Goal: Book appointment/travel/reservation

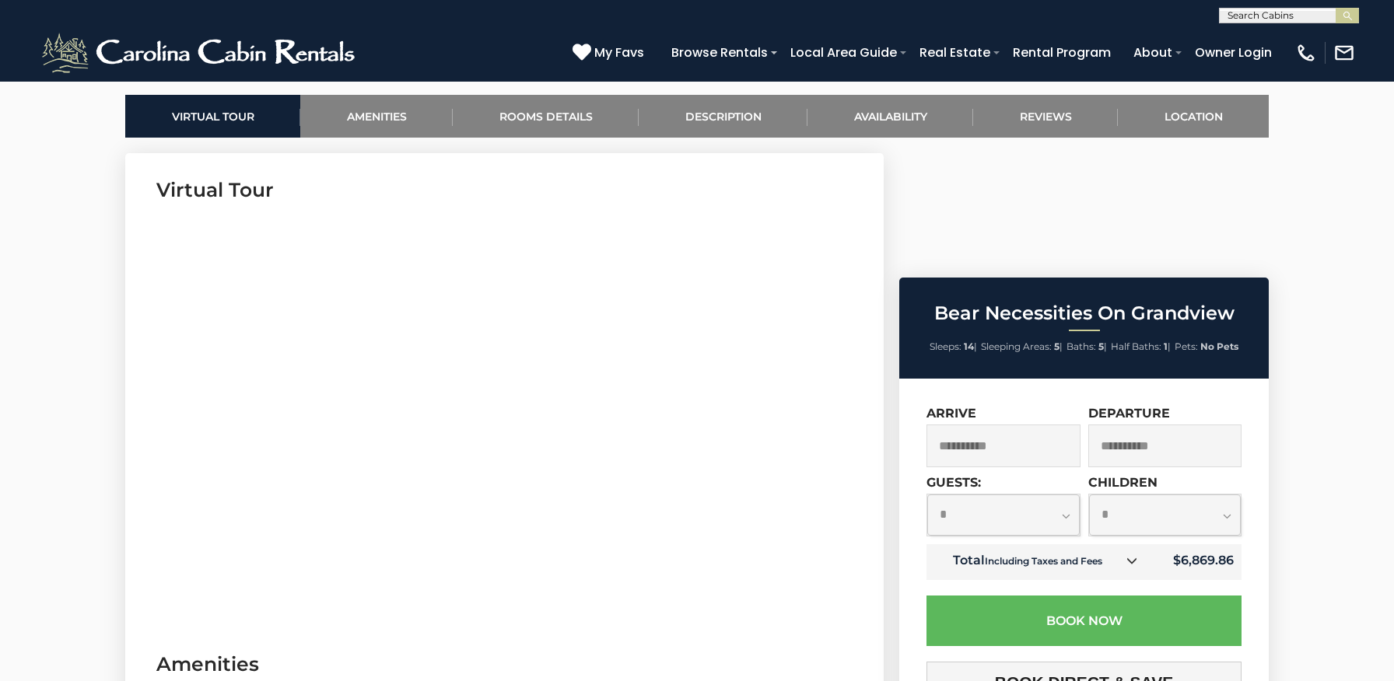
scroll to position [792, 0]
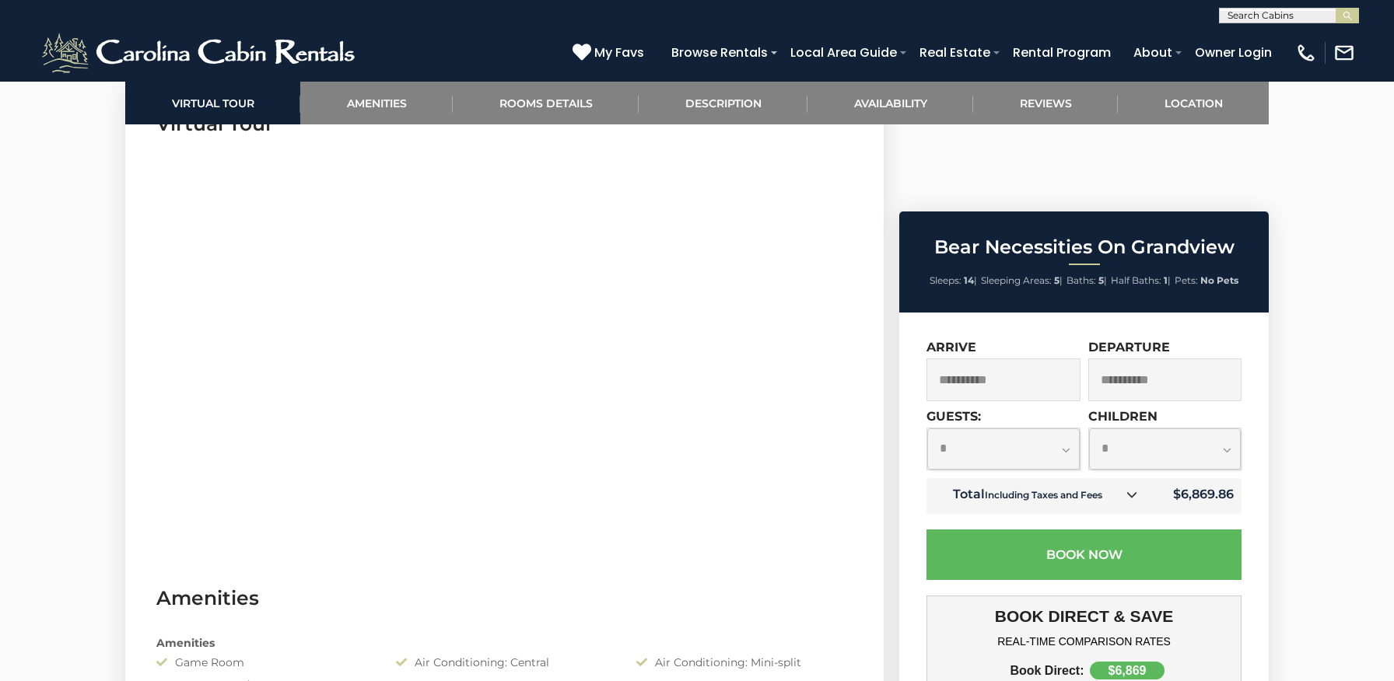
click at [1002, 359] on input "**********" at bounding box center [1003, 380] width 154 height 43
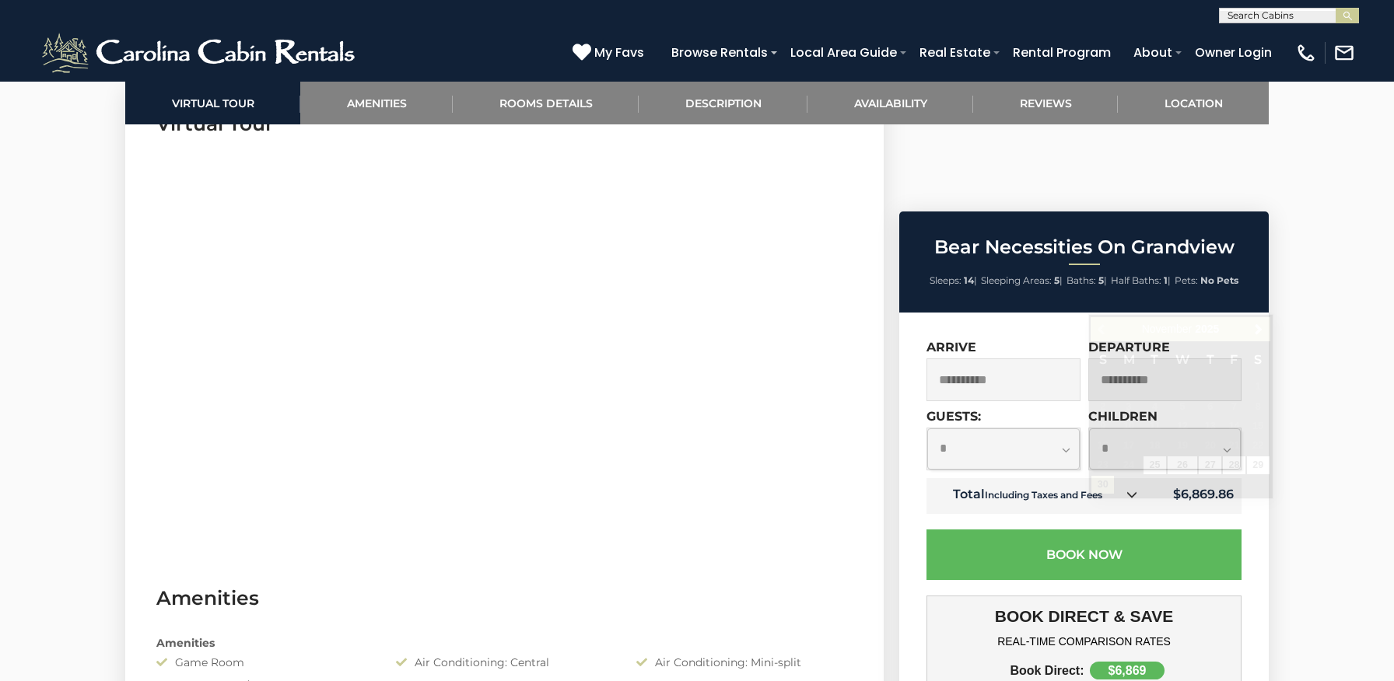
click at [1149, 359] on input "**********" at bounding box center [1165, 380] width 154 height 43
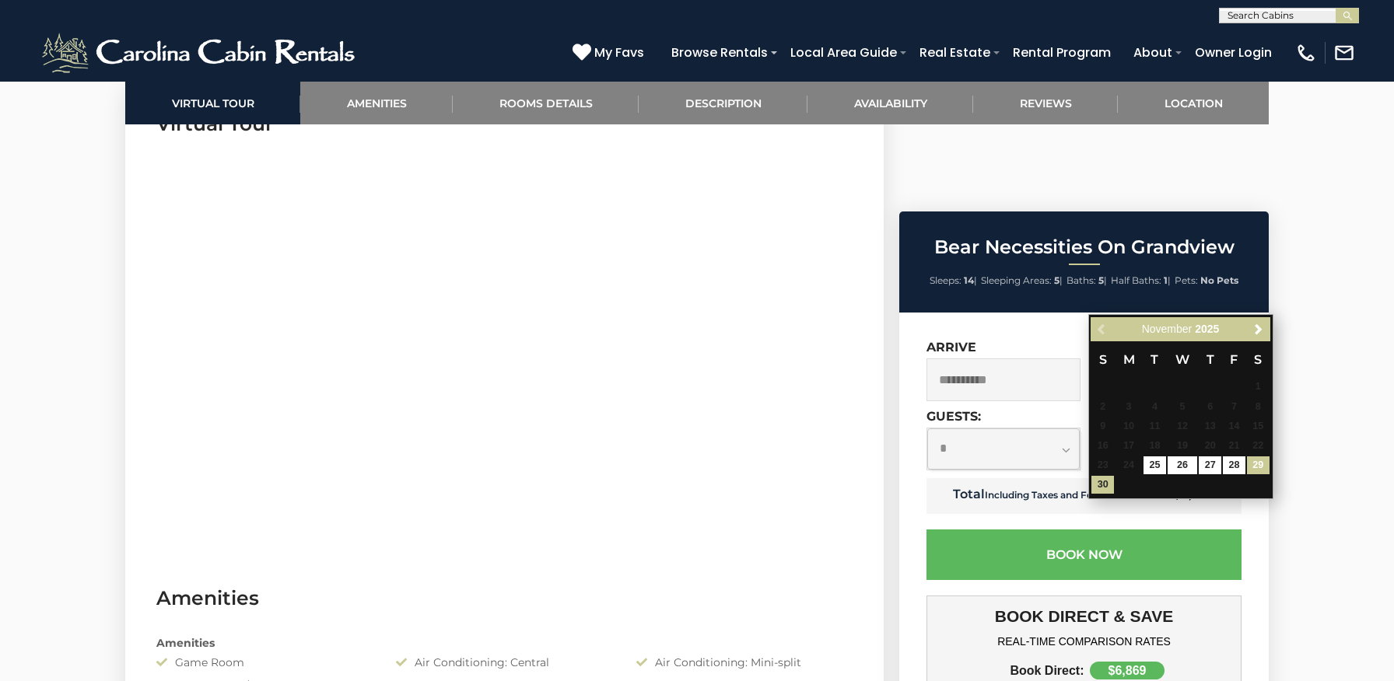
click at [1257, 463] on link "29" at bounding box center [1258, 466] width 23 height 18
type input "**********"
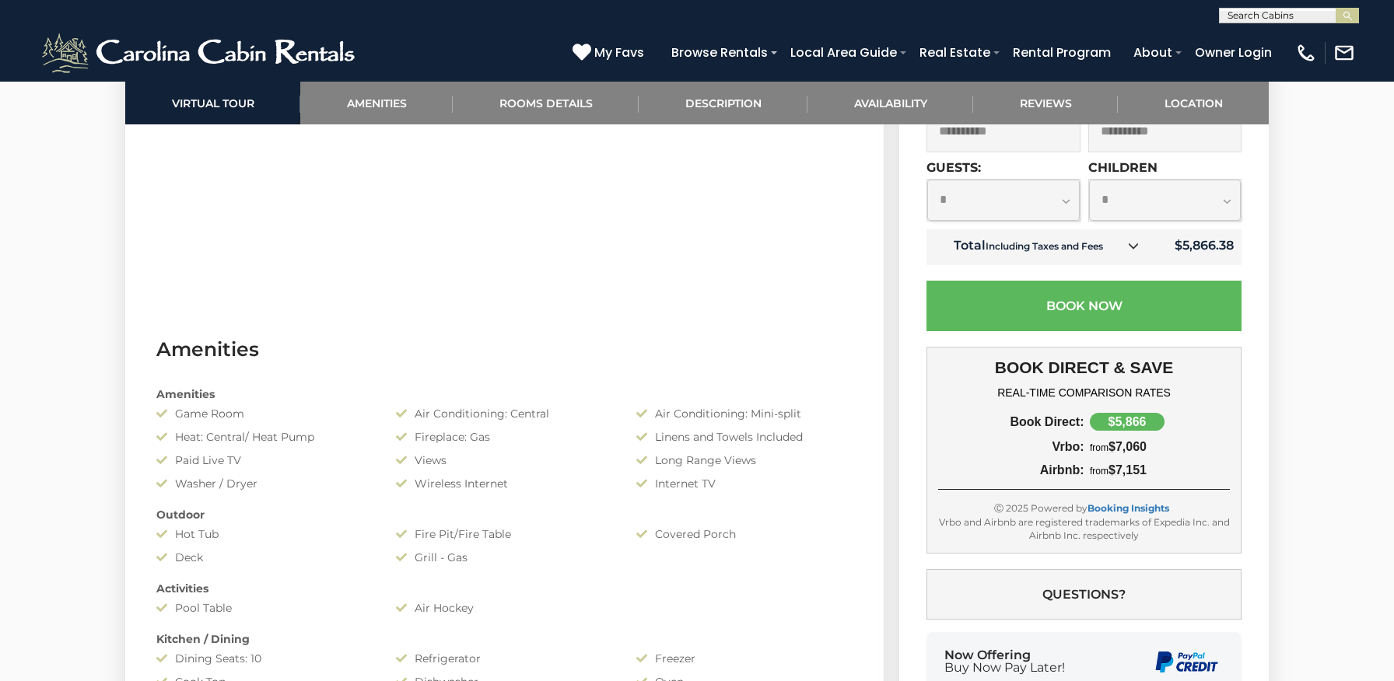
scroll to position [1042, 0]
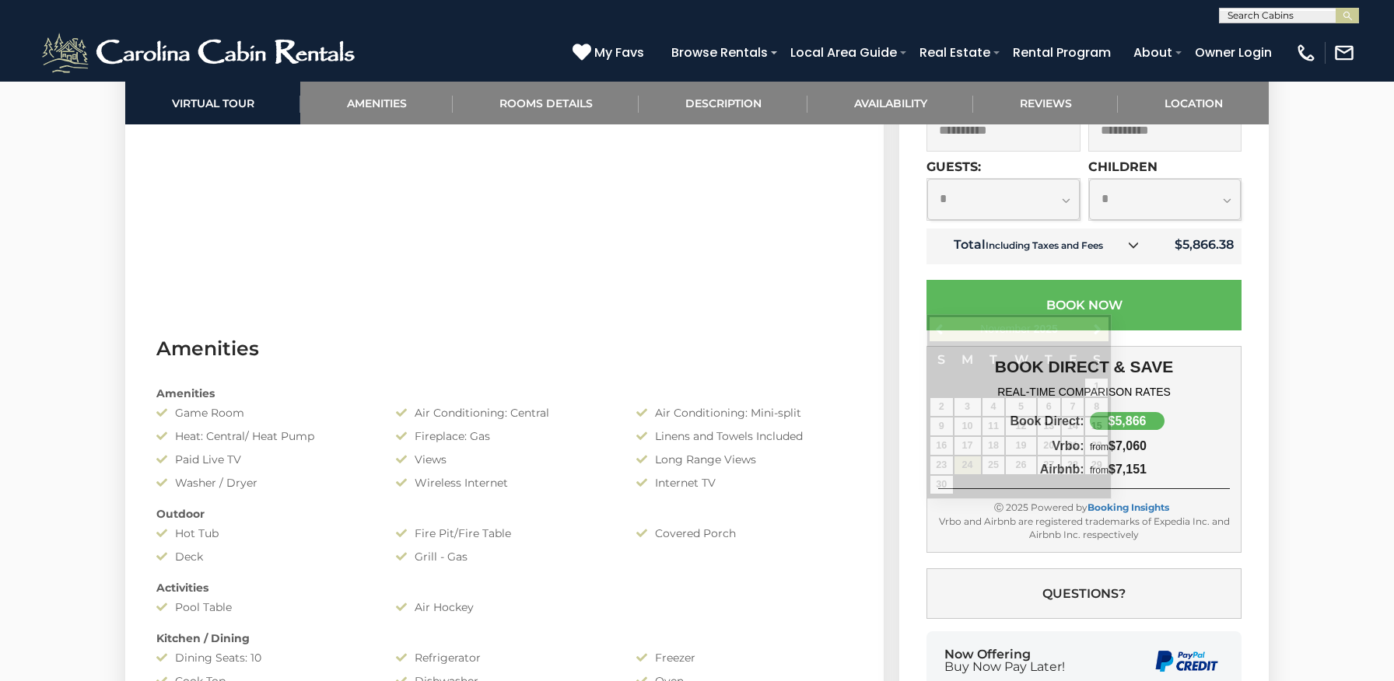
click at [1029, 152] on input "**********" at bounding box center [1003, 130] width 154 height 43
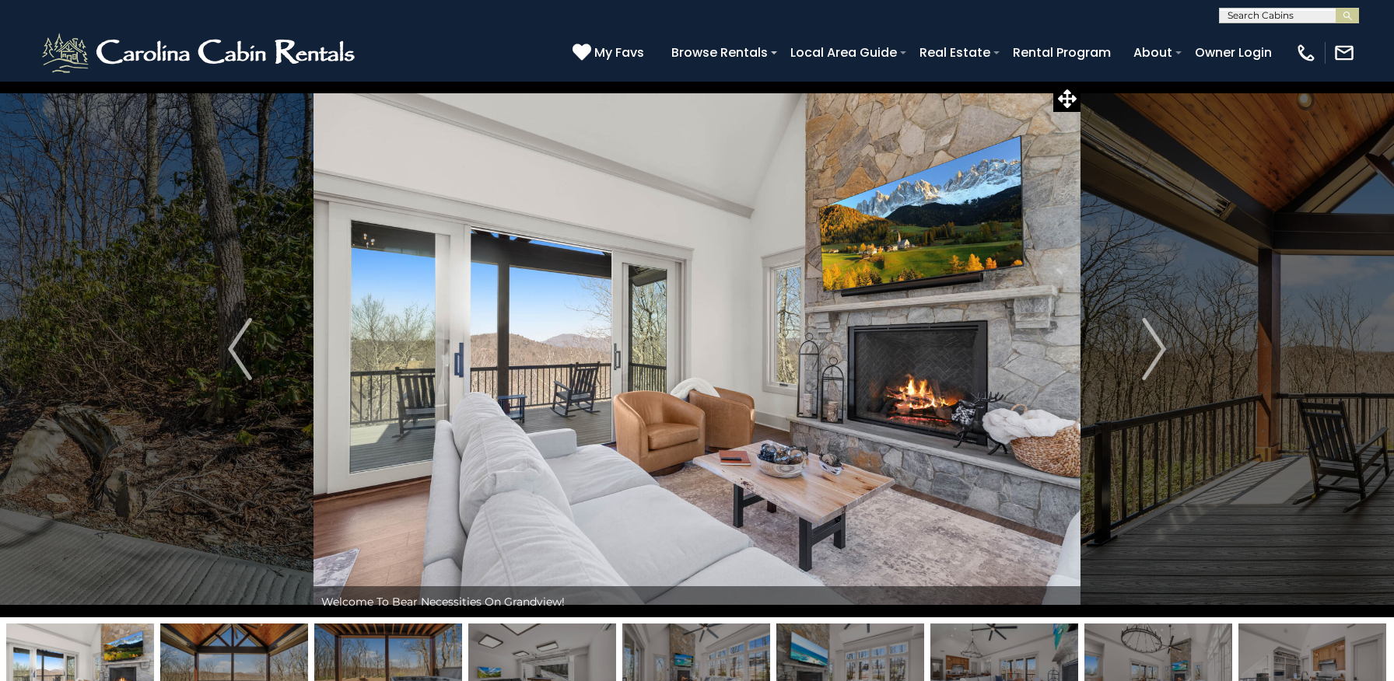
scroll to position [0, 0]
click at [1149, 341] on img "Next" at bounding box center [1153, 349] width 23 height 62
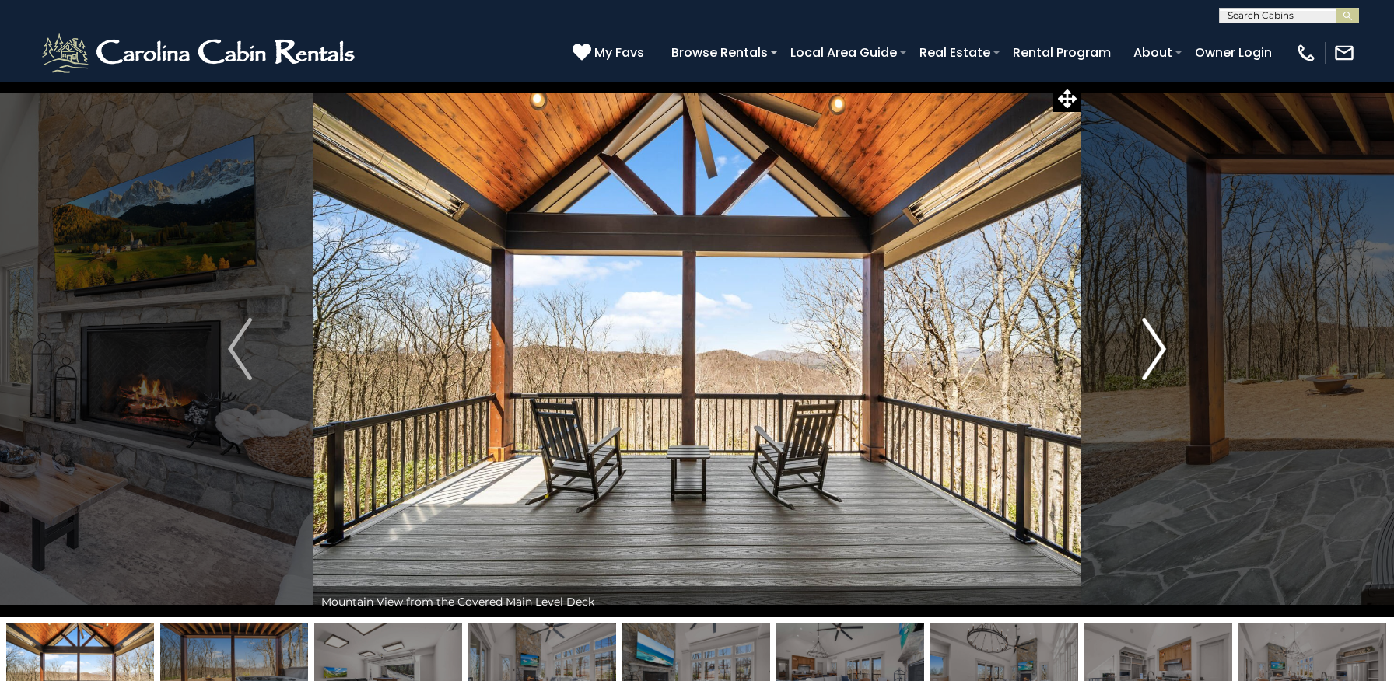
click at [1156, 344] on img "Next" at bounding box center [1153, 349] width 23 height 62
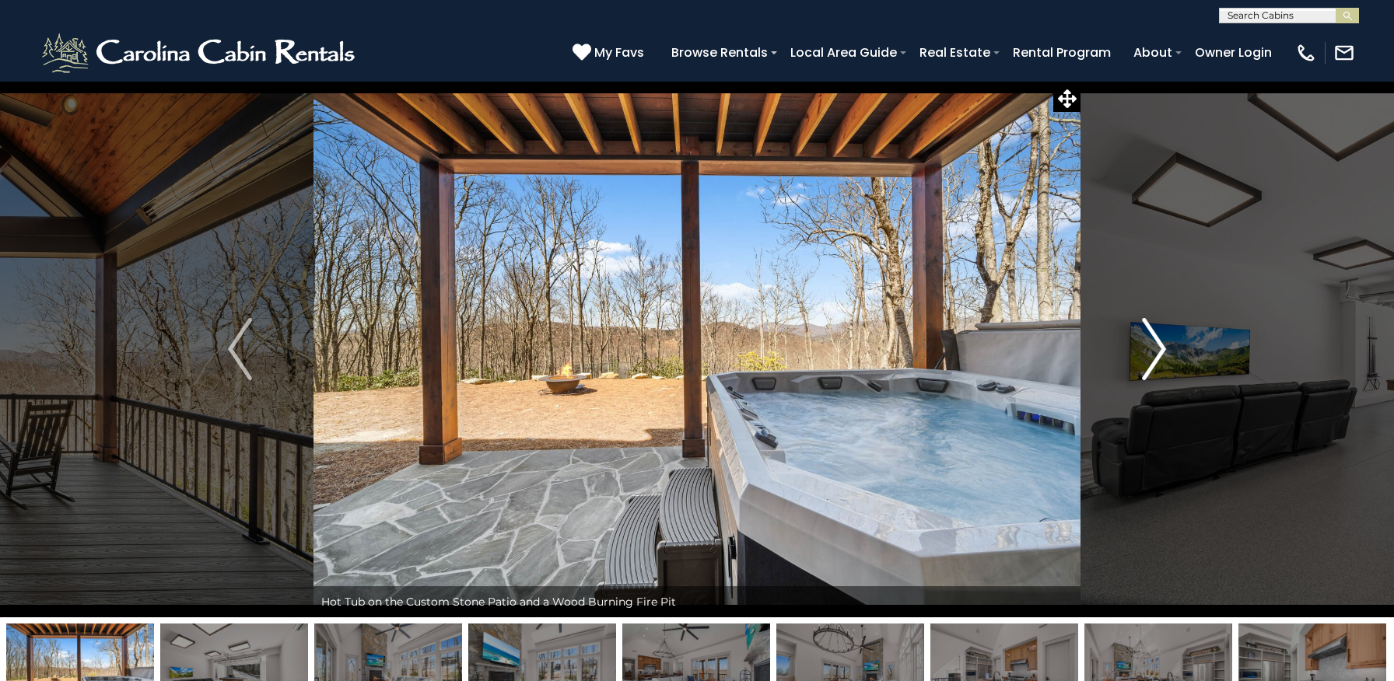
click at [1156, 344] on img "Next" at bounding box center [1153, 349] width 23 height 62
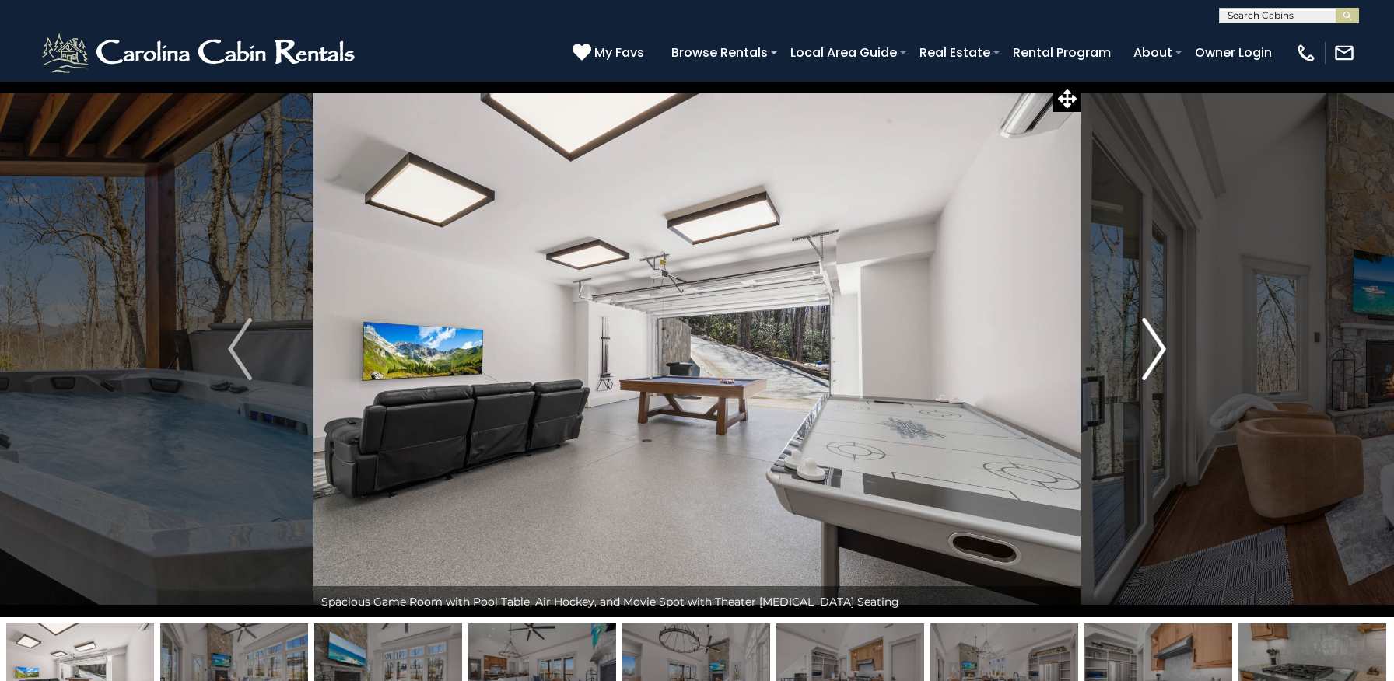
click at [1156, 342] on img "Next" at bounding box center [1153, 349] width 23 height 62
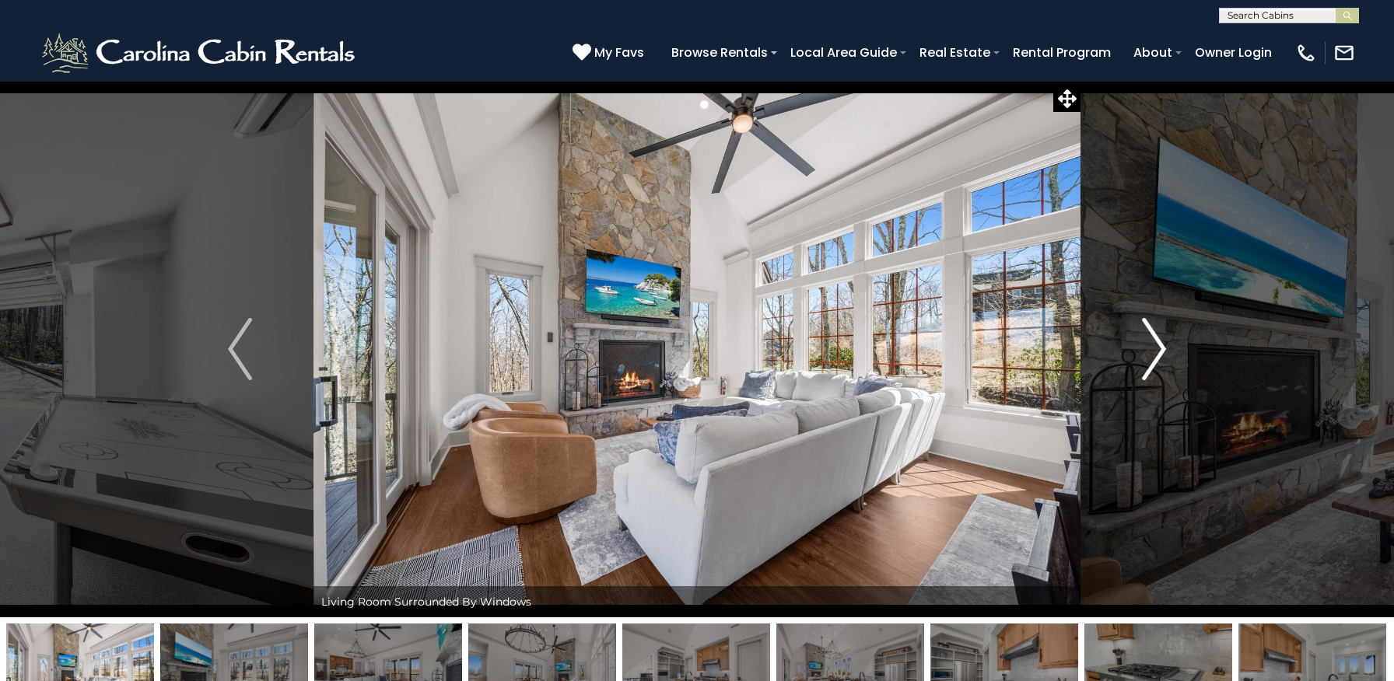
click at [1156, 342] on img "Next" at bounding box center [1153, 349] width 23 height 62
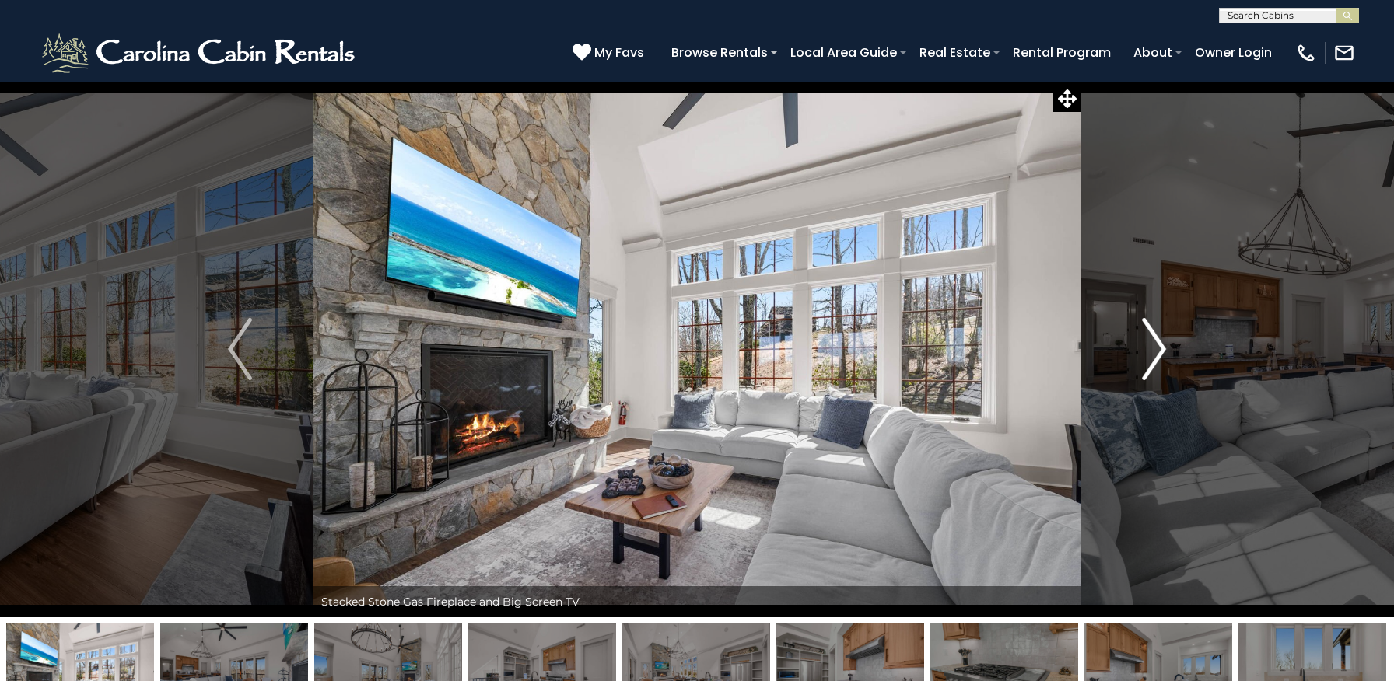
click at [1156, 342] on img "Next" at bounding box center [1153, 349] width 23 height 62
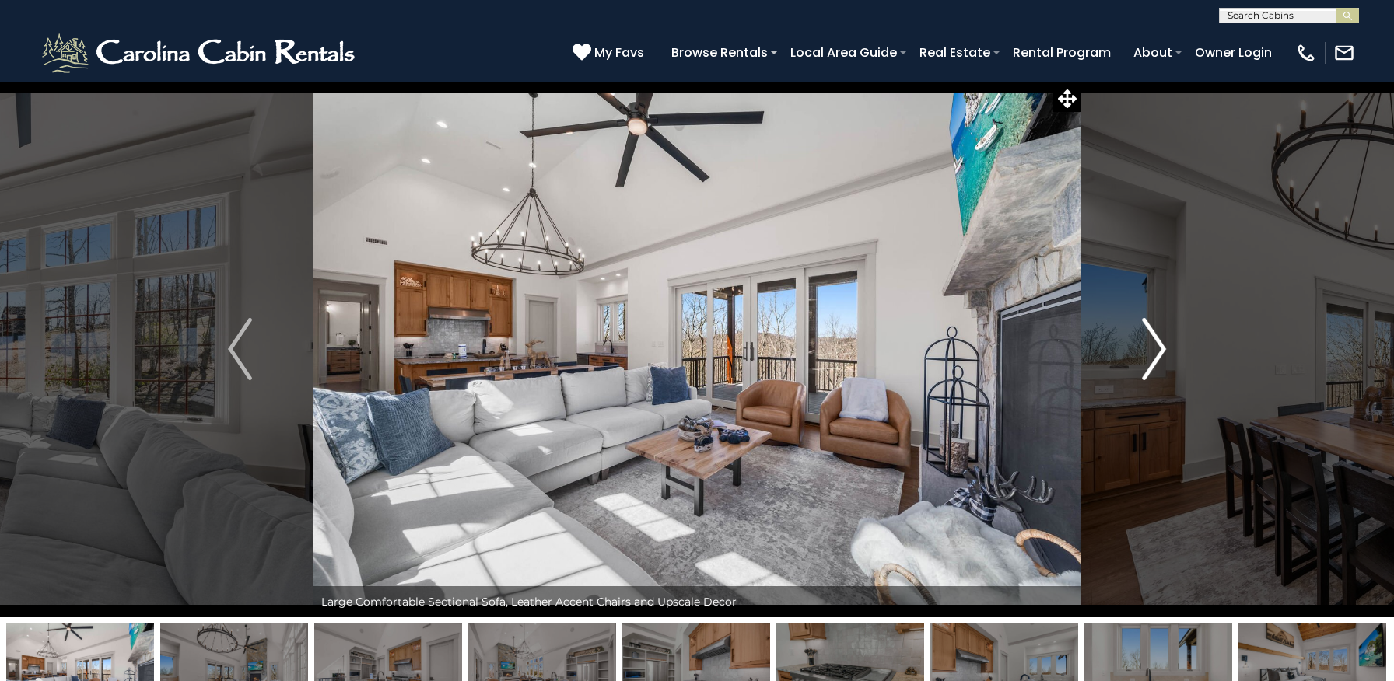
click at [1156, 342] on img "Next" at bounding box center [1153, 349] width 23 height 62
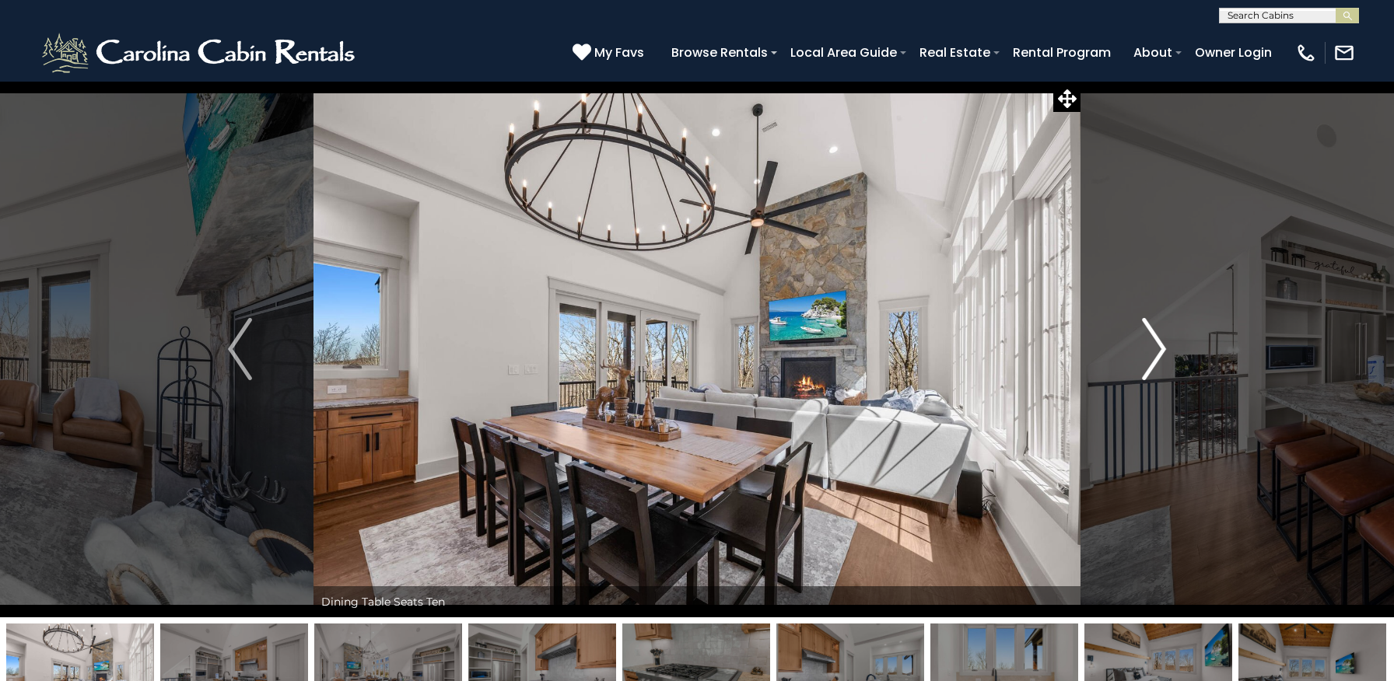
click at [1156, 342] on img "Next" at bounding box center [1153, 349] width 23 height 62
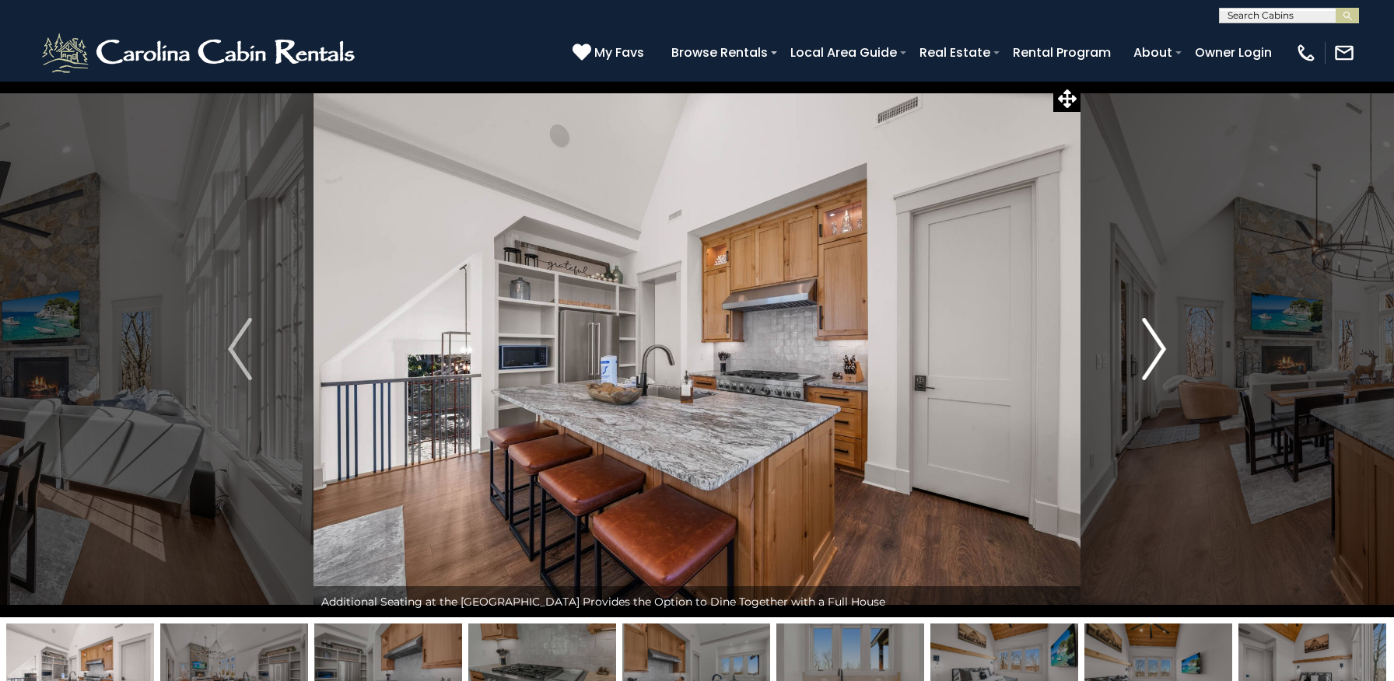
click at [1156, 342] on img "Next" at bounding box center [1153, 349] width 23 height 62
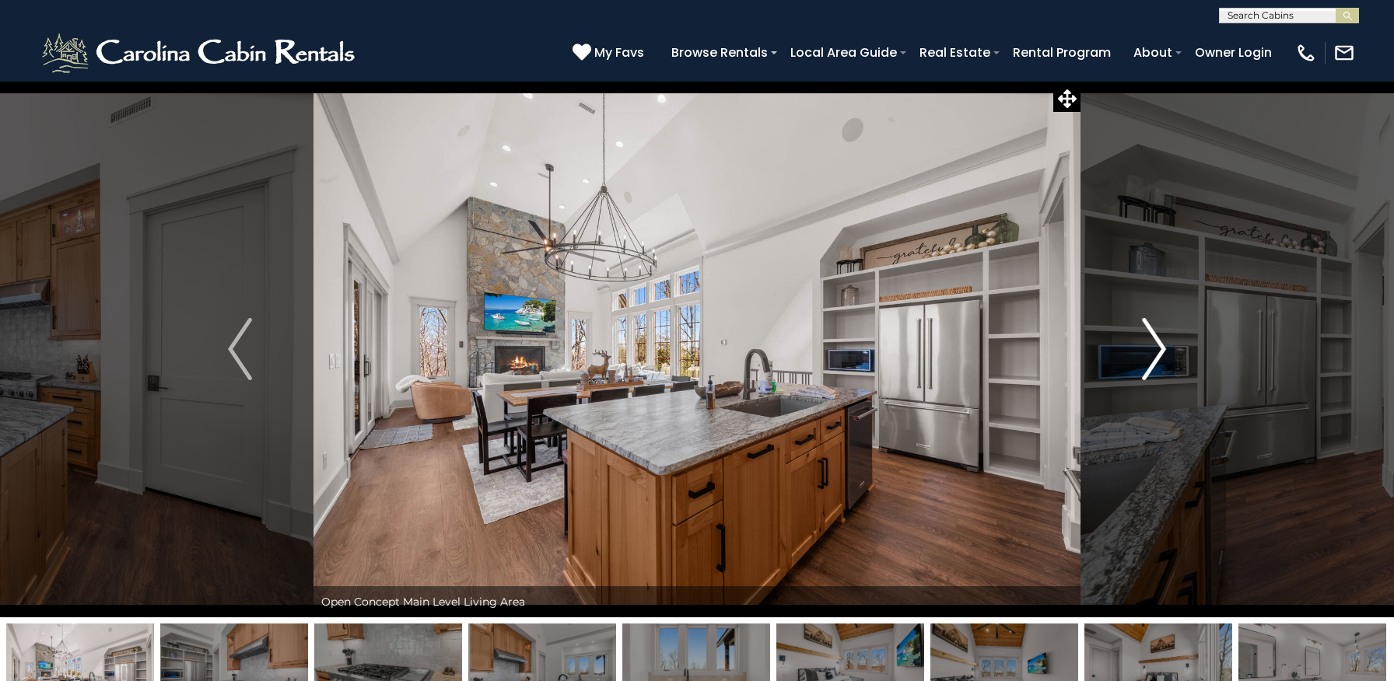
click at [1156, 342] on img "Next" at bounding box center [1153, 349] width 23 height 62
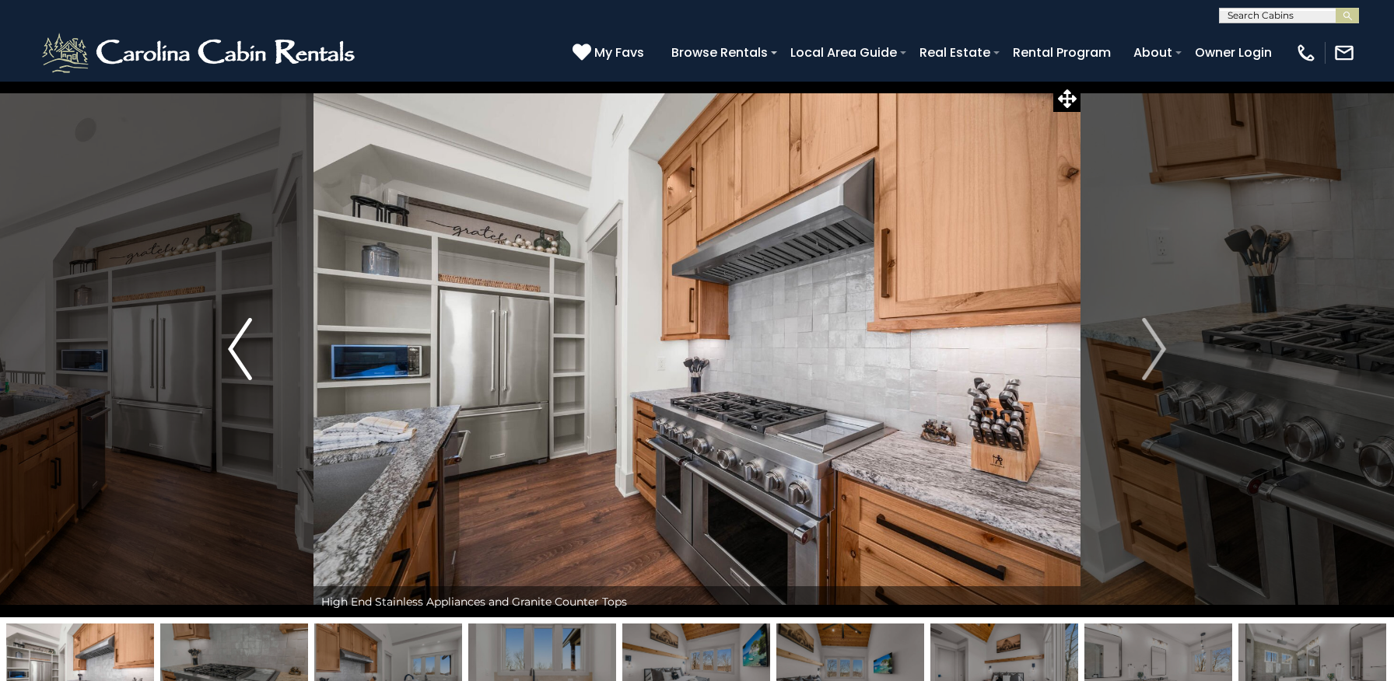
click at [231, 358] on img "Previous" at bounding box center [239, 349] width 23 height 62
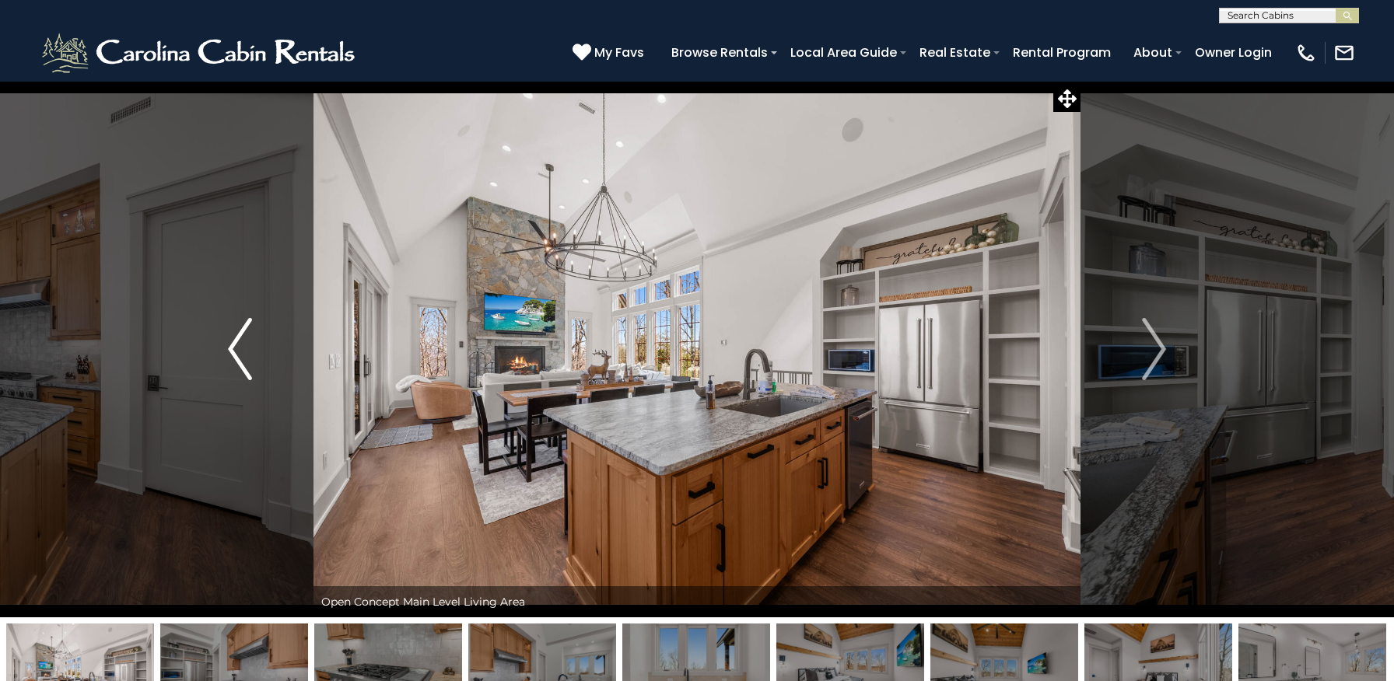
click at [231, 358] on img "Previous" at bounding box center [239, 349] width 23 height 62
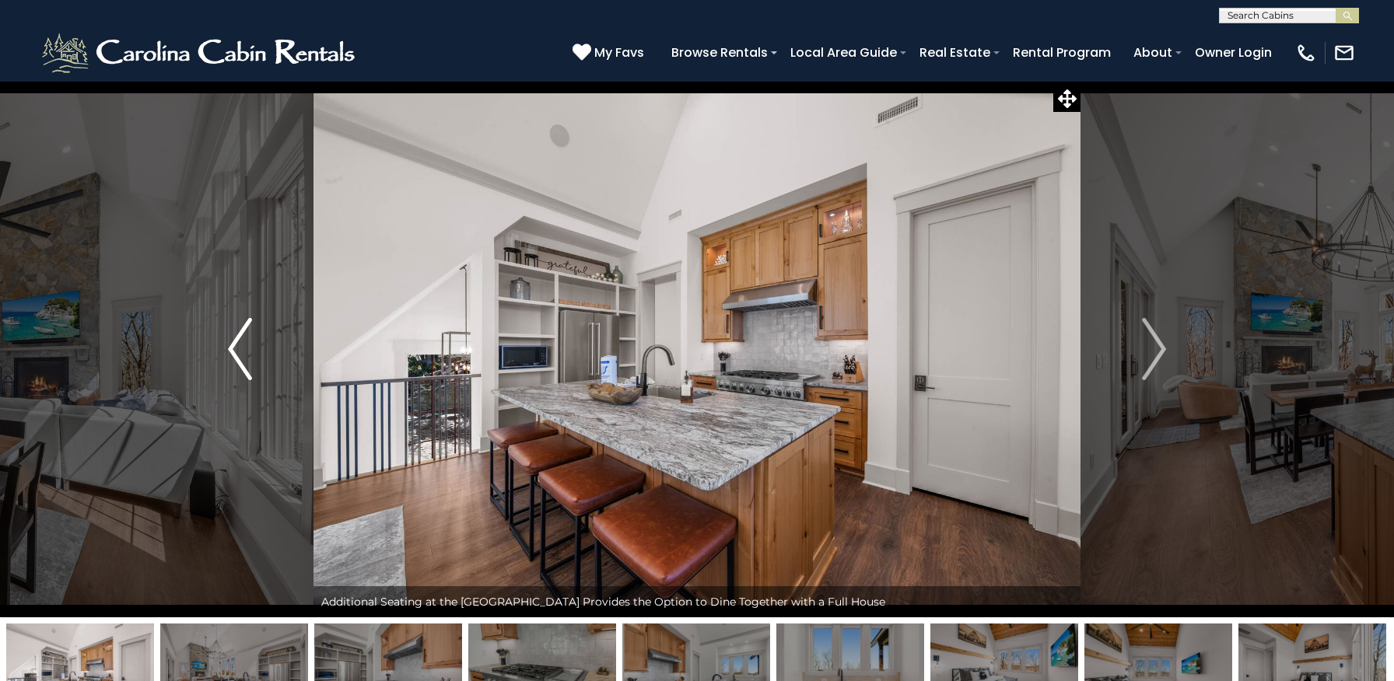
click at [241, 345] on img "Previous" at bounding box center [239, 349] width 23 height 62
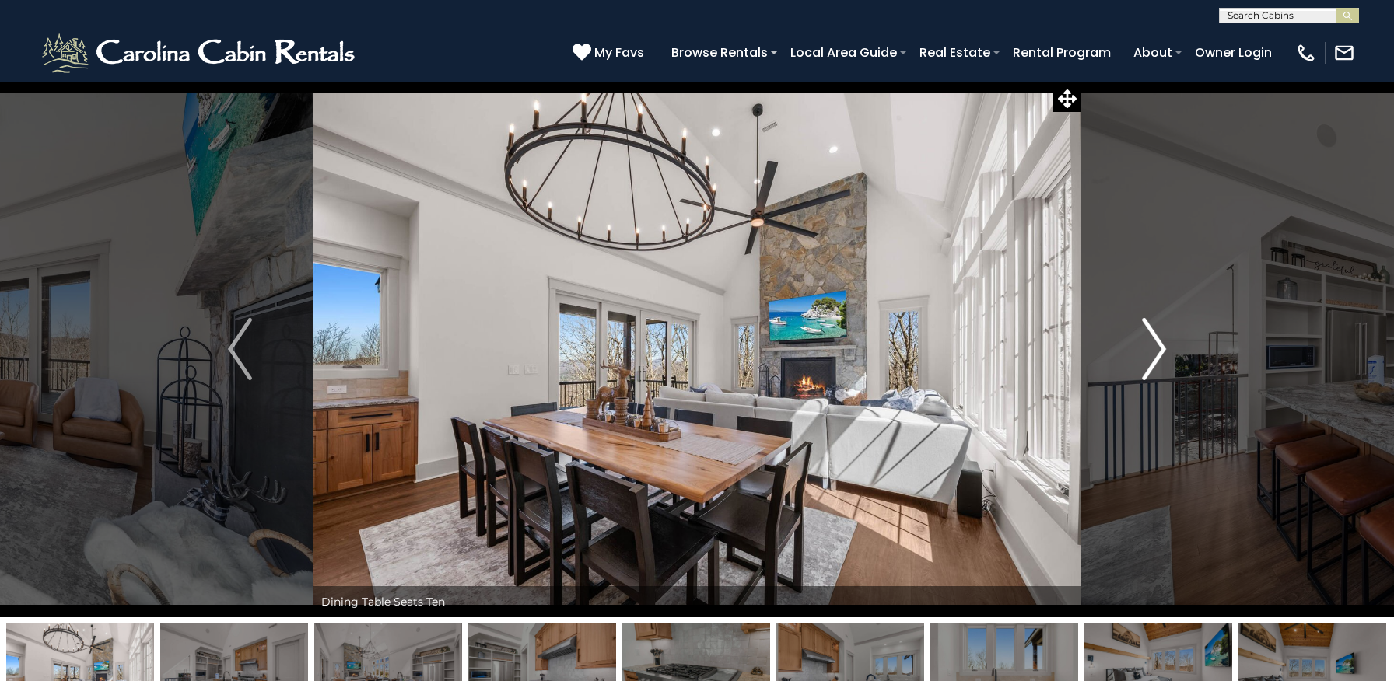
click at [1163, 343] on img "Next" at bounding box center [1153, 349] width 23 height 62
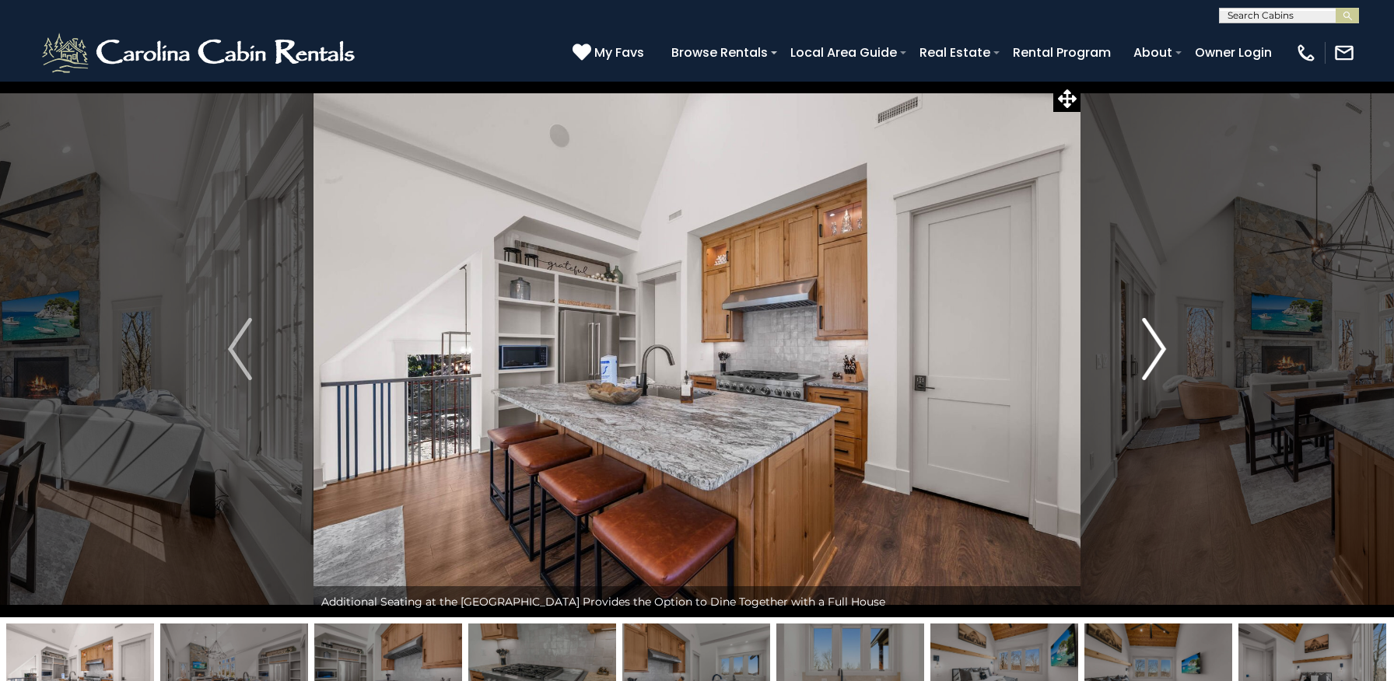
click at [1163, 343] on img "Next" at bounding box center [1153, 349] width 23 height 62
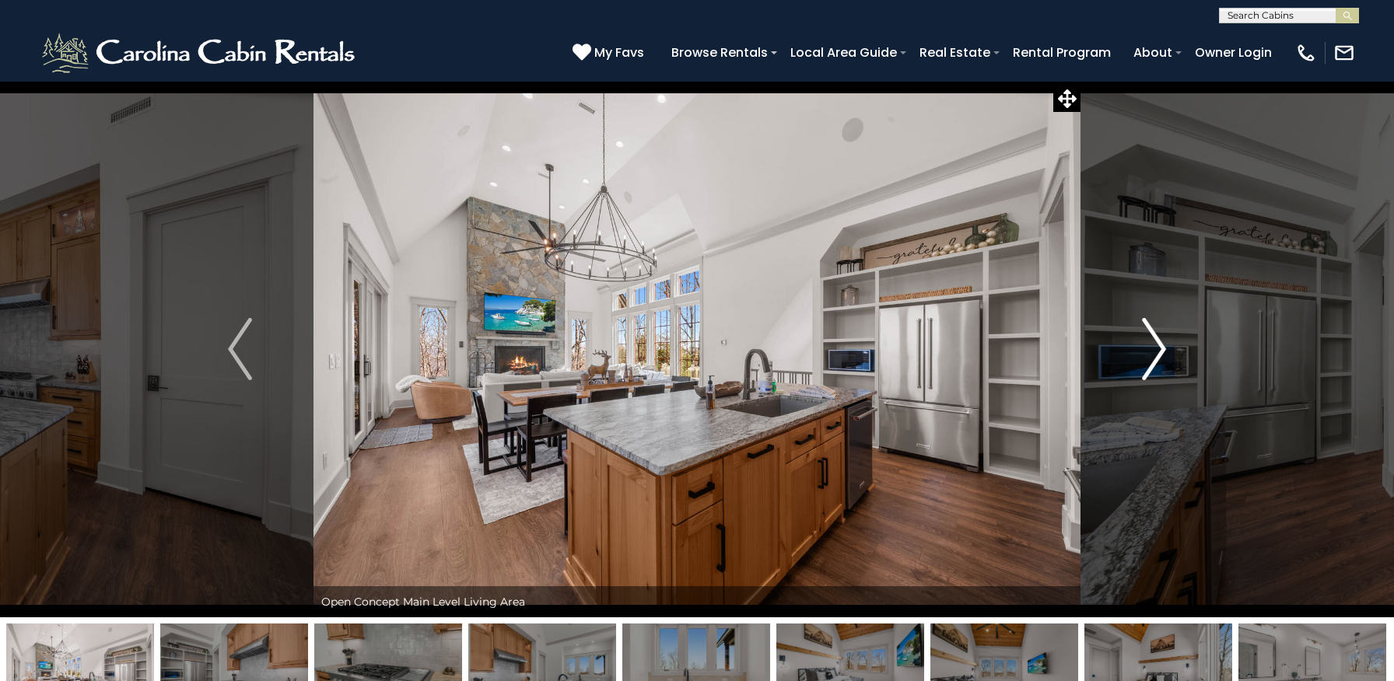
click at [1163, 343] on img "Next" at bounding box center [1153, 349] width 23 height 62
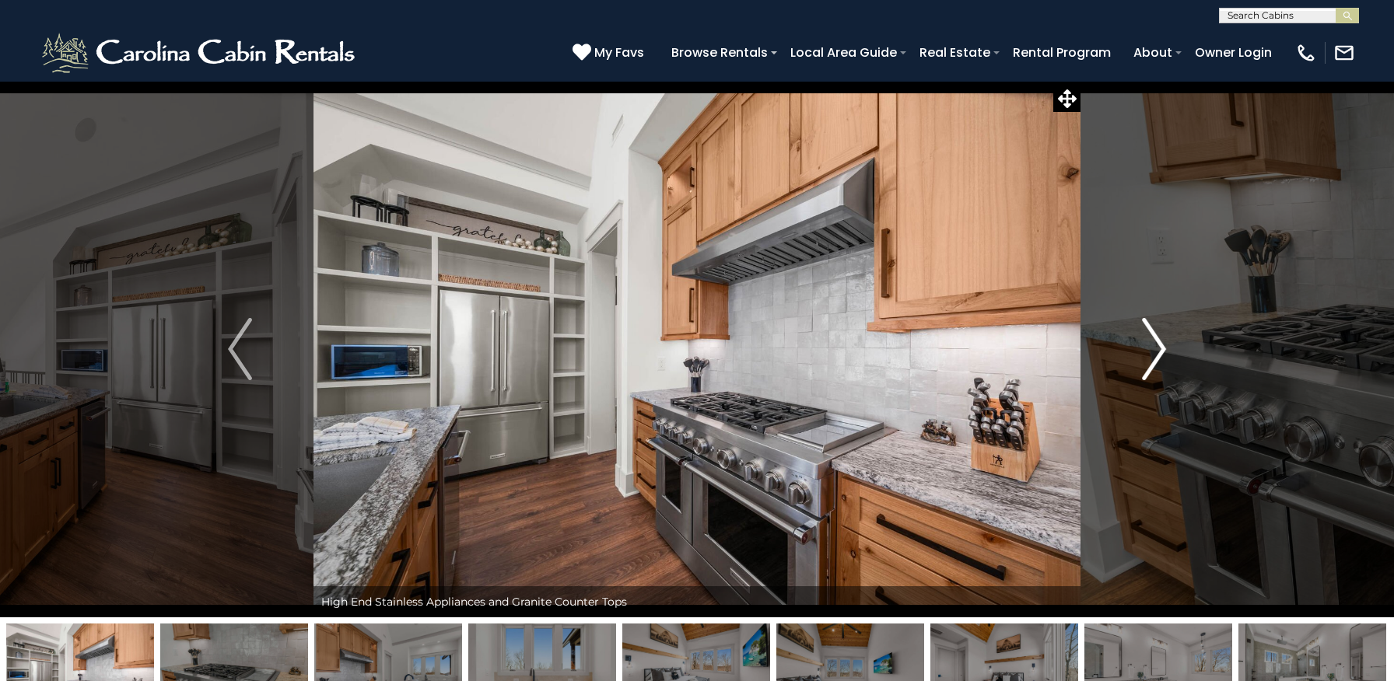
click at [1163, 343] on img "Next" at bounding box center [1153, 349] width 23 height 62
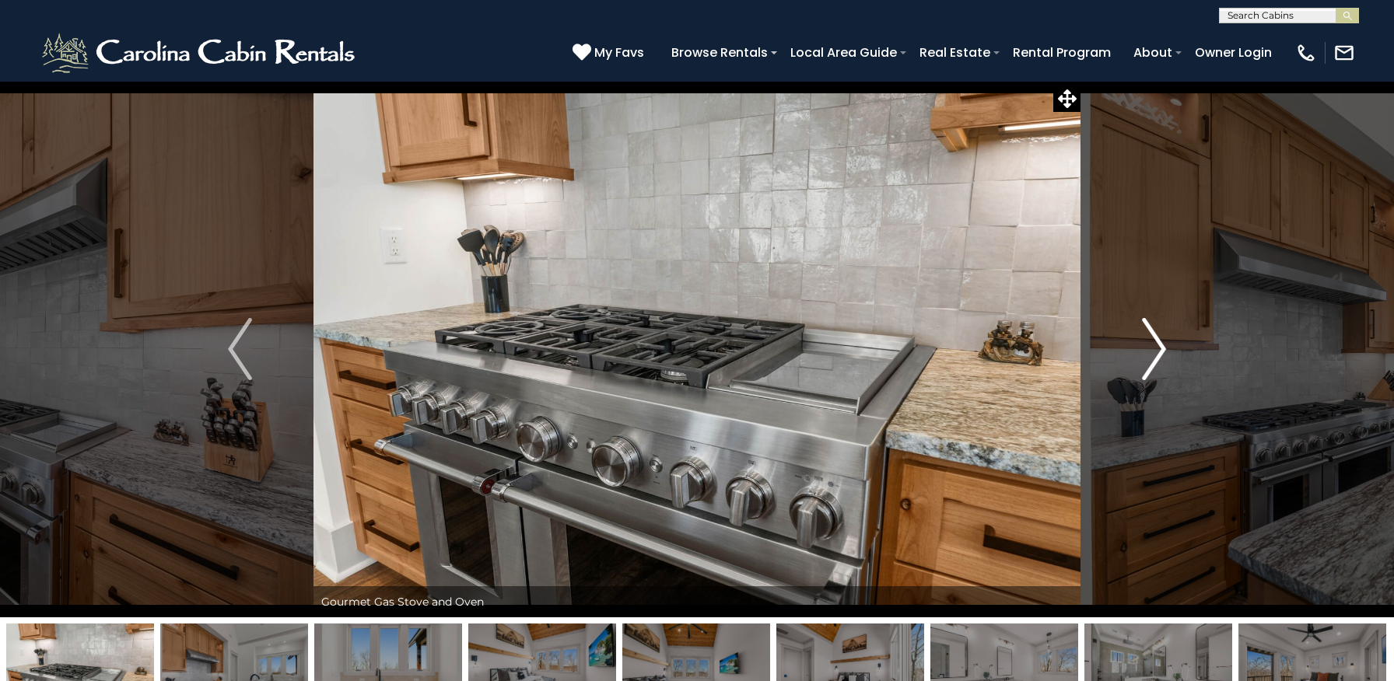
click at [1163, 343] on img "Next" at bounding box center [1153, 349] width 23 height 62
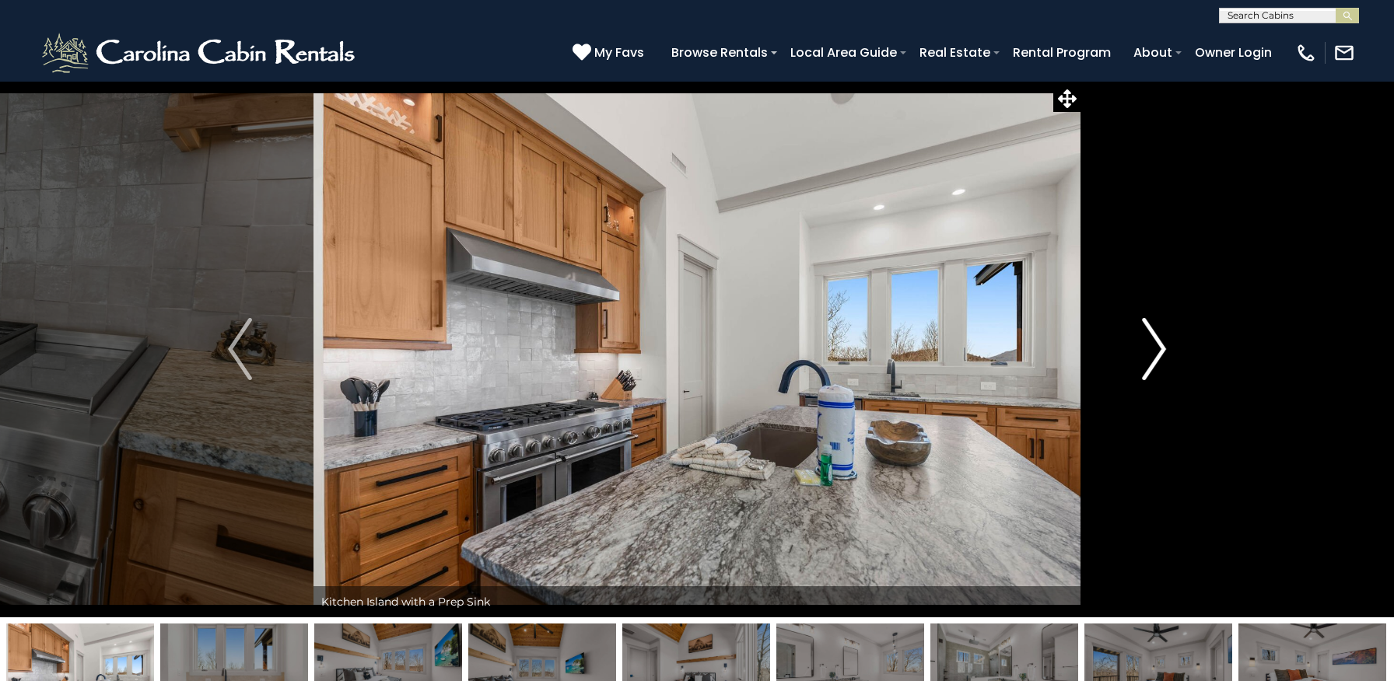
click at [1163, 343] on img "Next" at bounding box center [1153, 349] width 23 height 62
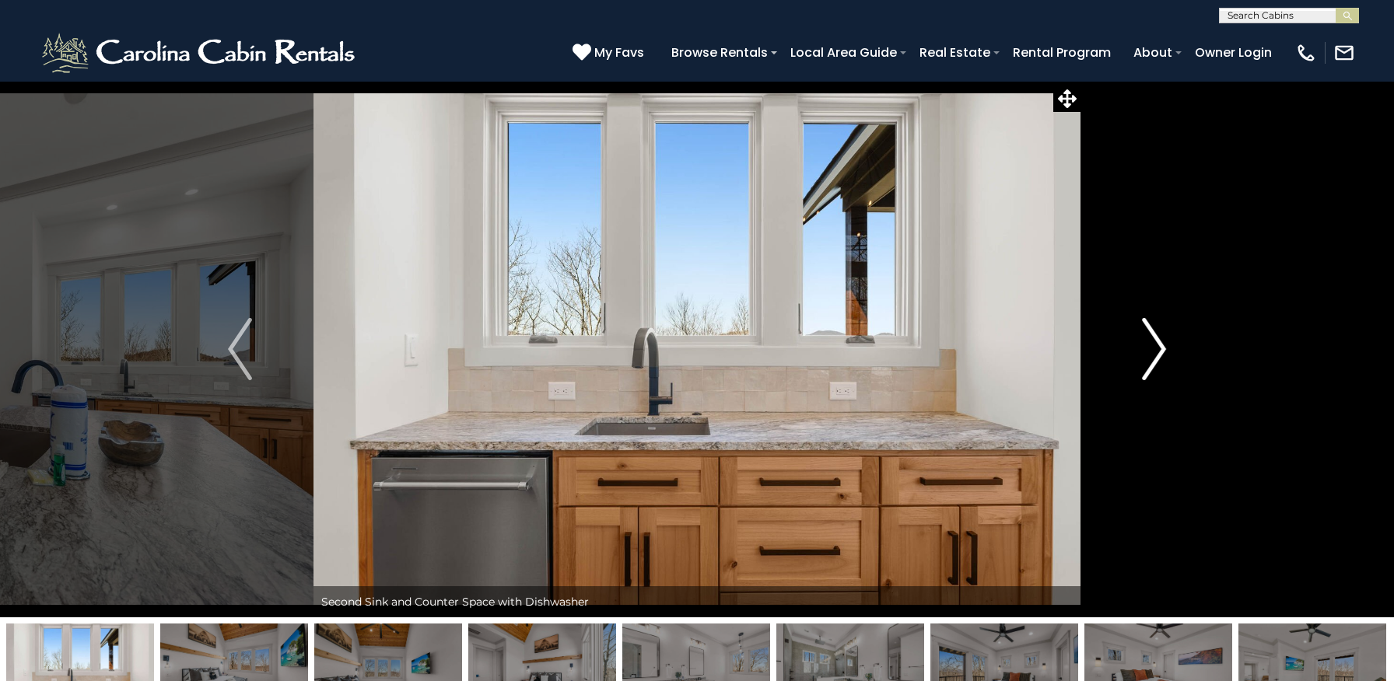
click at [1163, 343] on img "Next" at bounding box center [1153, 349] width 23 height 62
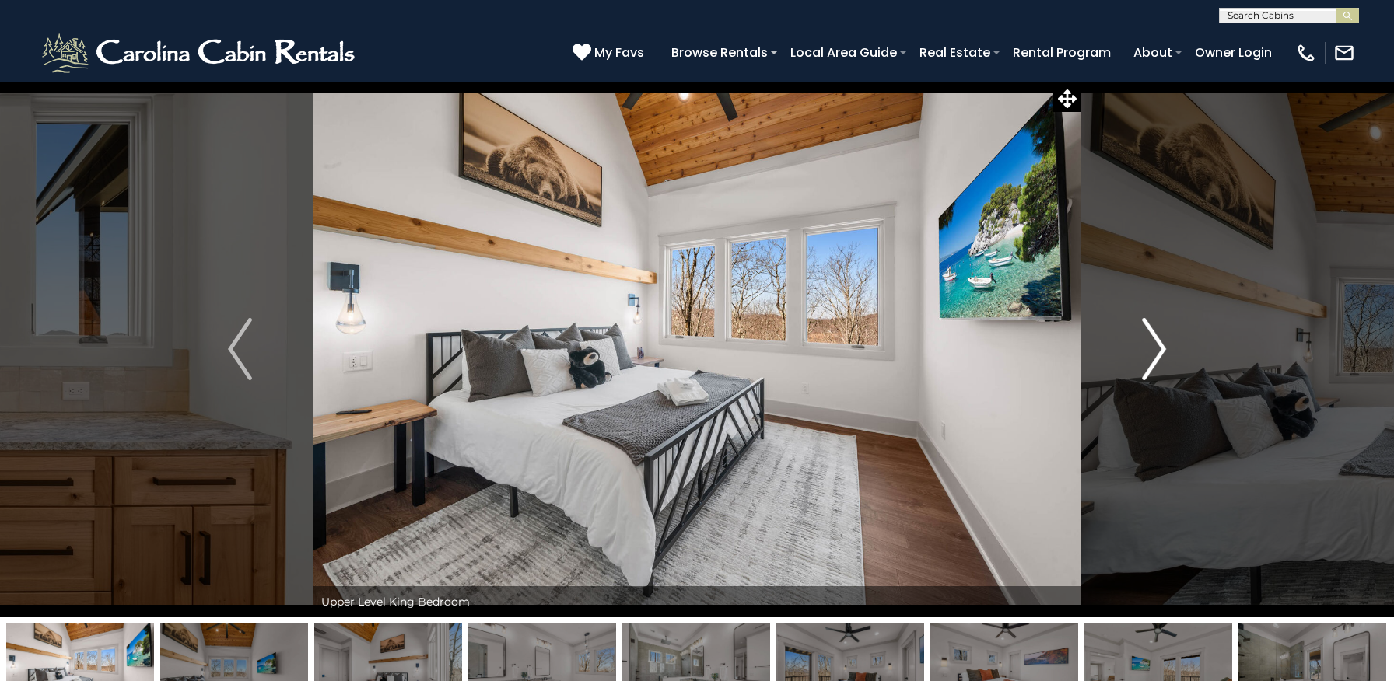
click at [1163, 343] on img "Next" at bounding box center [1153, 349] width 23 height 62
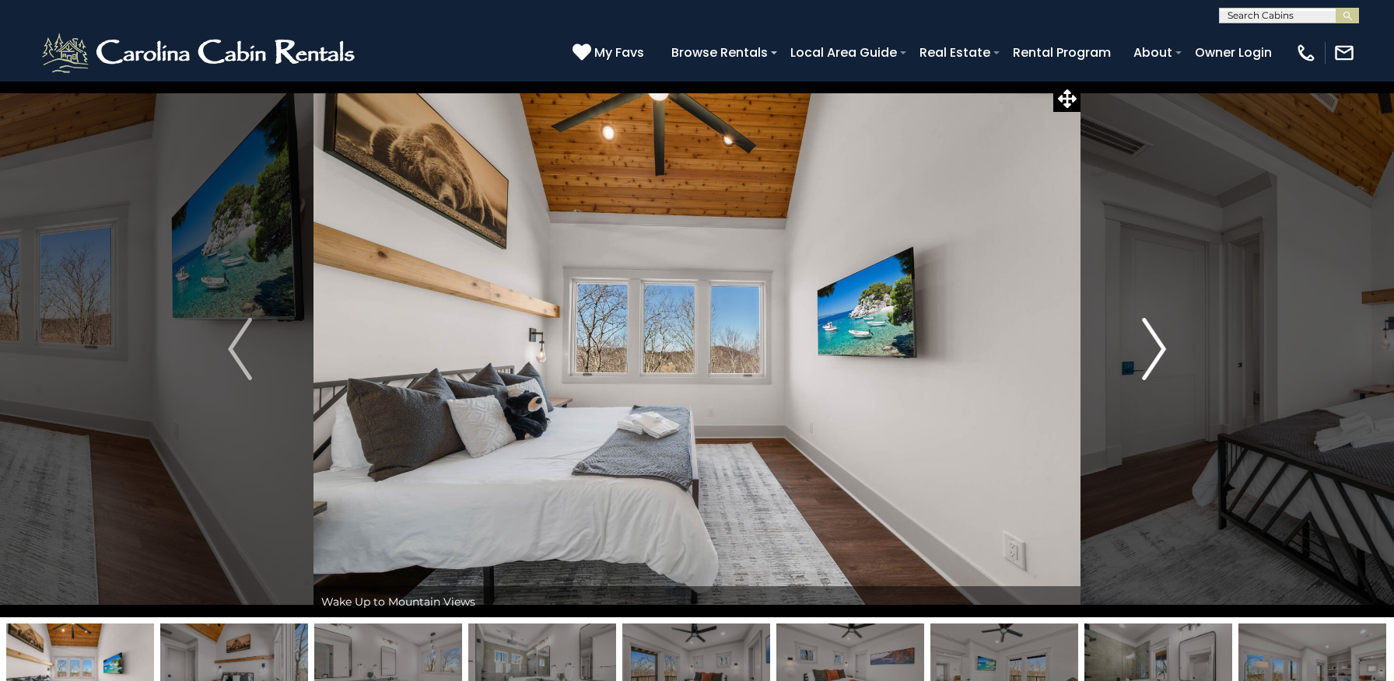
click at [1163, 343] on img "Next" at bounding box center [1153, 349] width 23 height 62
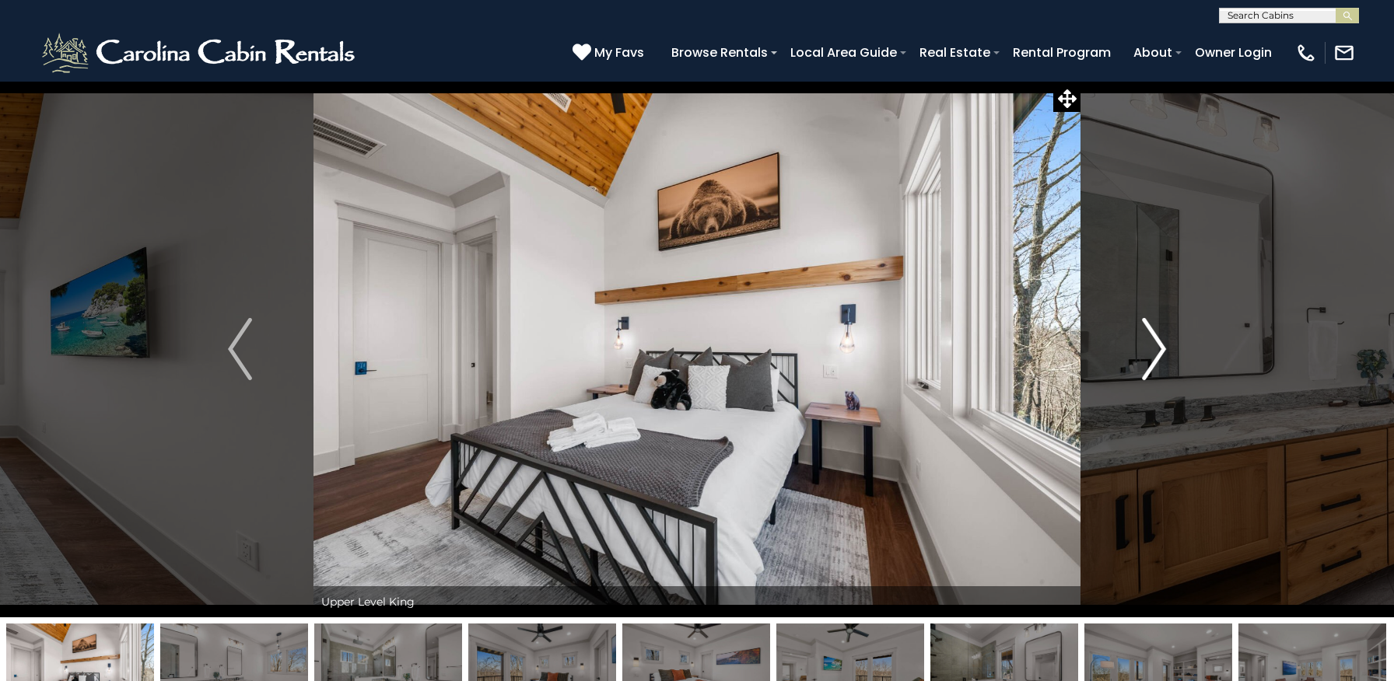
click at [1163, 343] on img "Next" at bounding box center [1153, 349] width 23 height 62
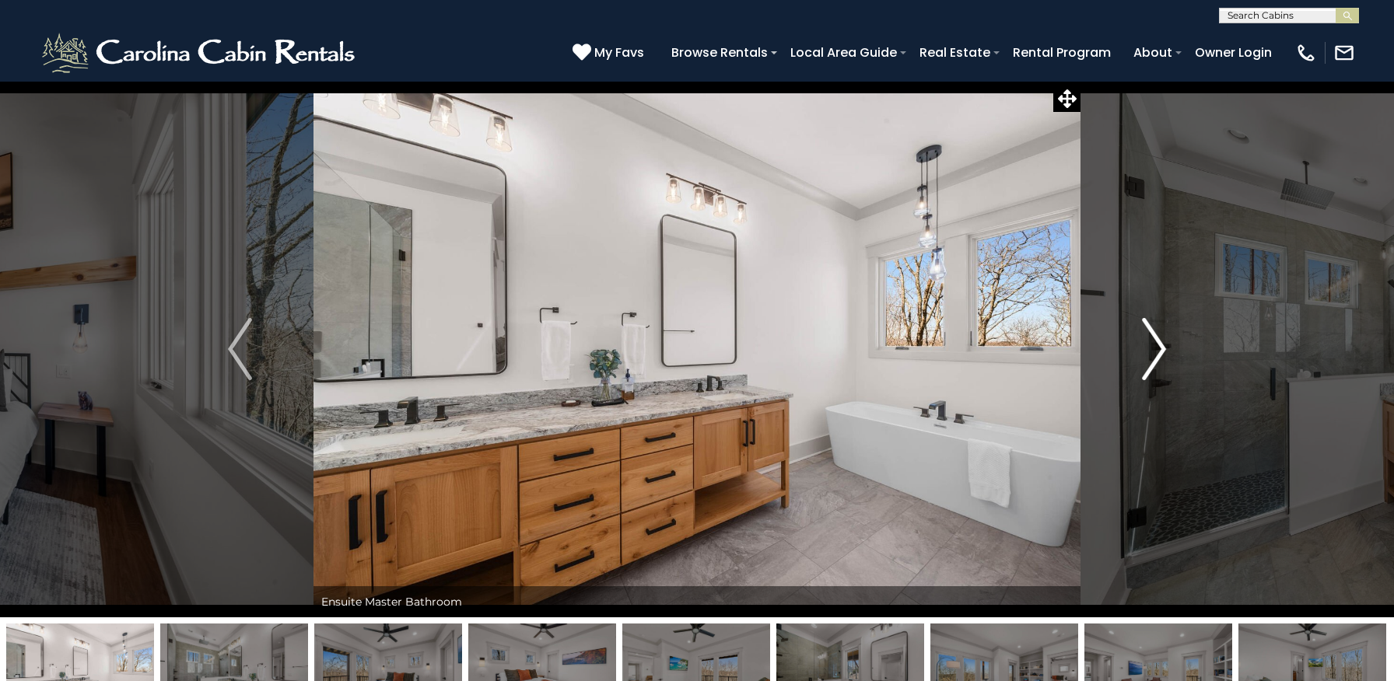
click at [1163, 343] on img "Next" at bounding box center [1153, 349] width 23 height 62
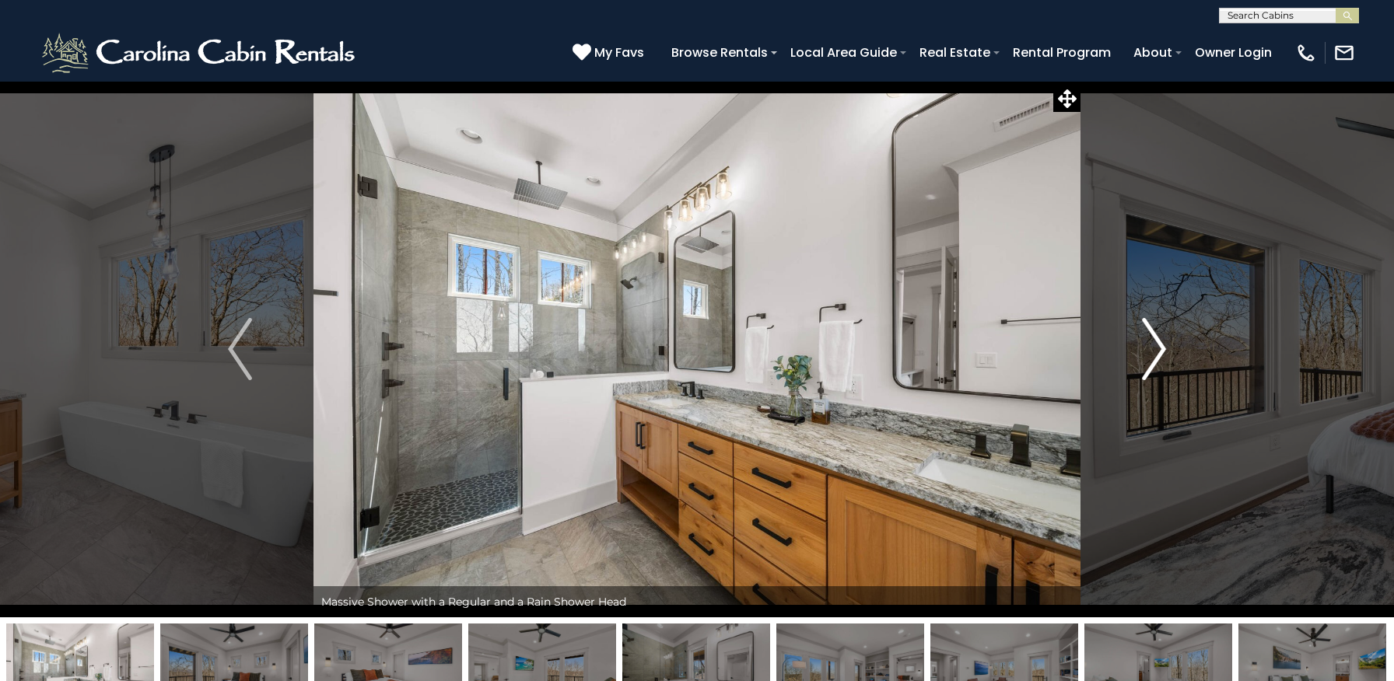
click at [1163, 343] on img "Next" at bounding box center [1153, 349] width 23 height 62
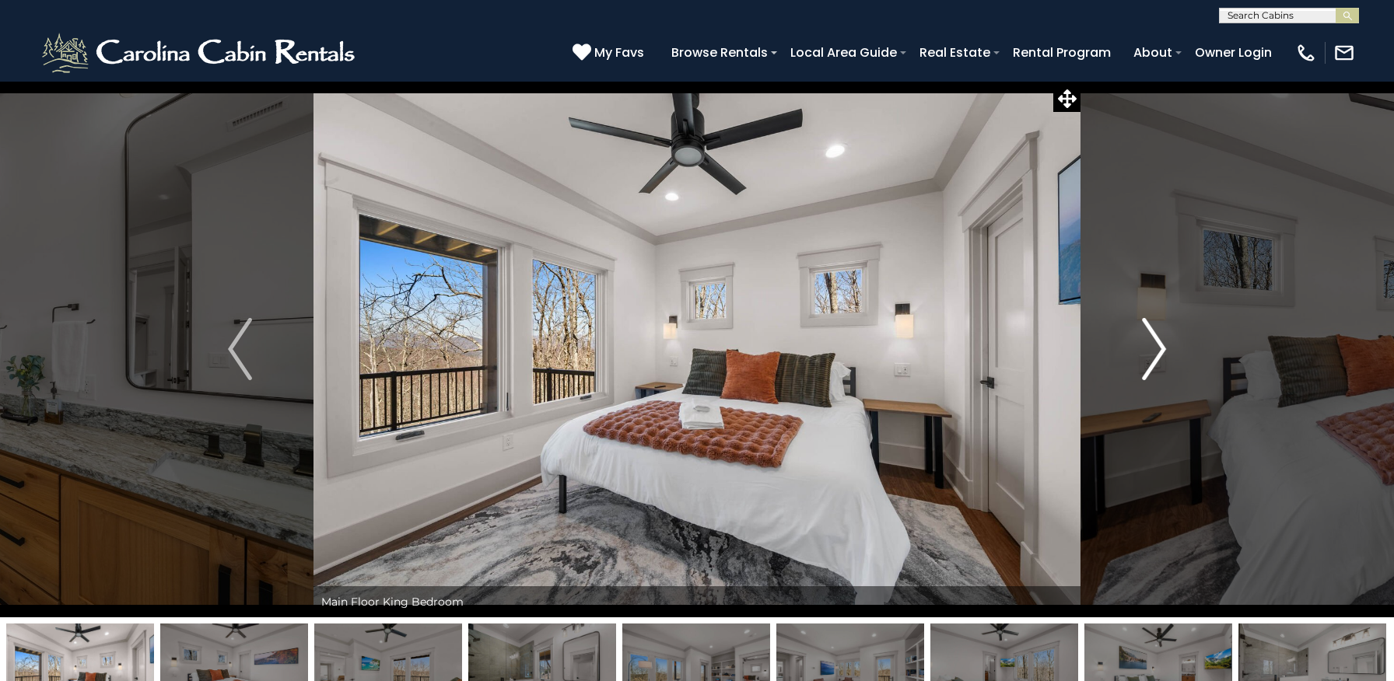
click at [1163, 343] on img "Next" at bounding box center [1153, 349] width 23 height 62
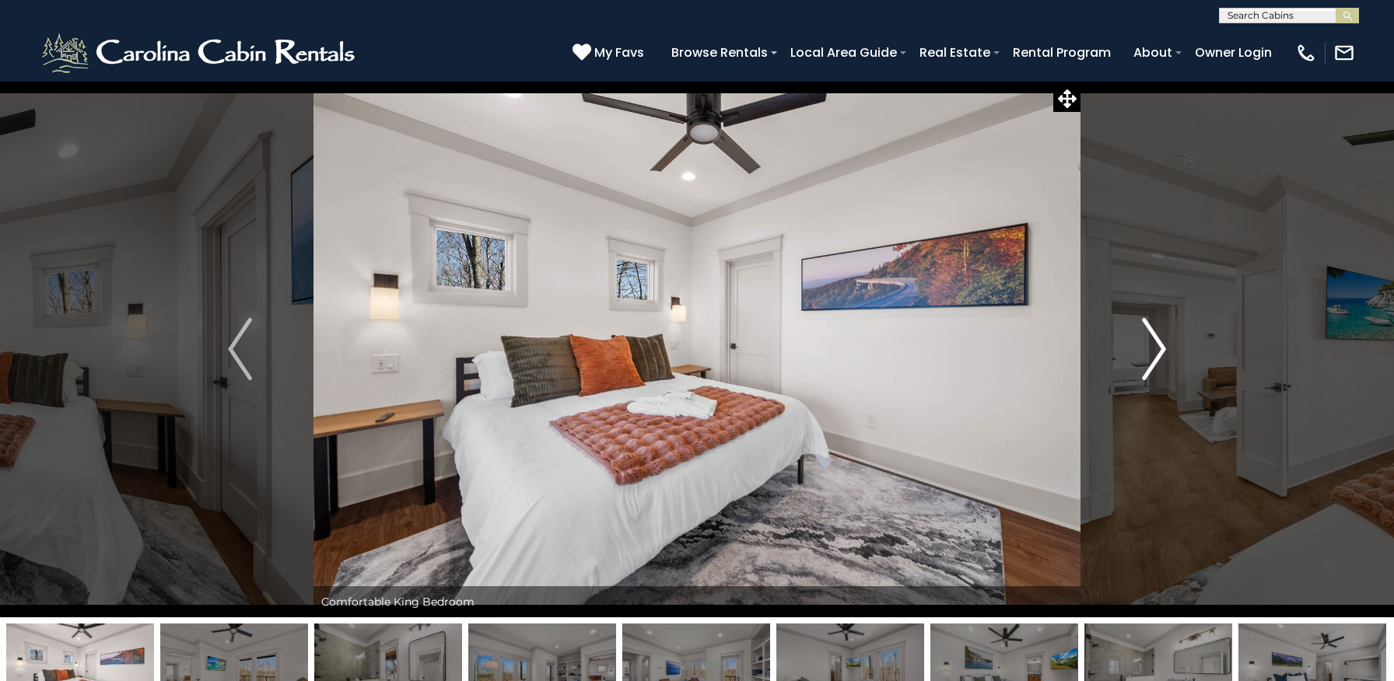
click at [1163, 343] on img "Next" at bounding box center [1153, 349] width 23 height 62
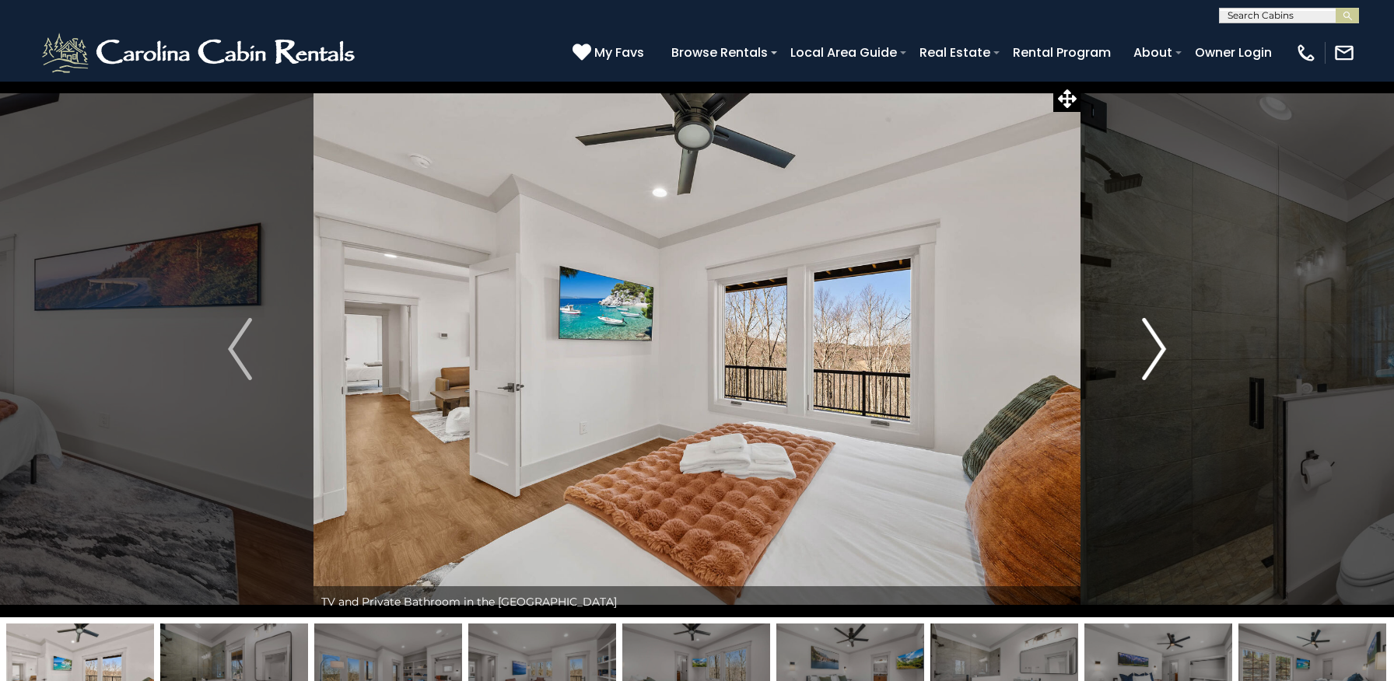
click at [1163, 343] on img "Next" at bounding box center [1153, 349] width 23 height 62
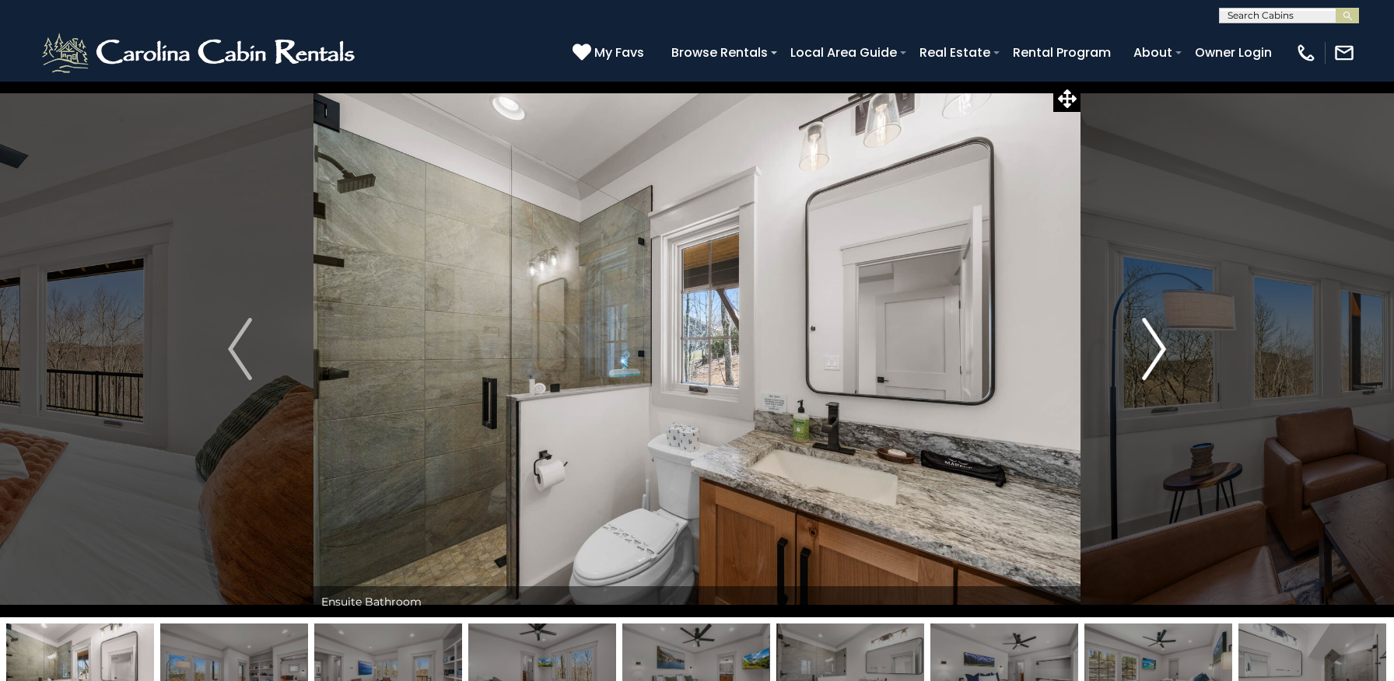
click at [1163, 344] on img "Next" at bounding box center [1153, 349] width 23 height 62
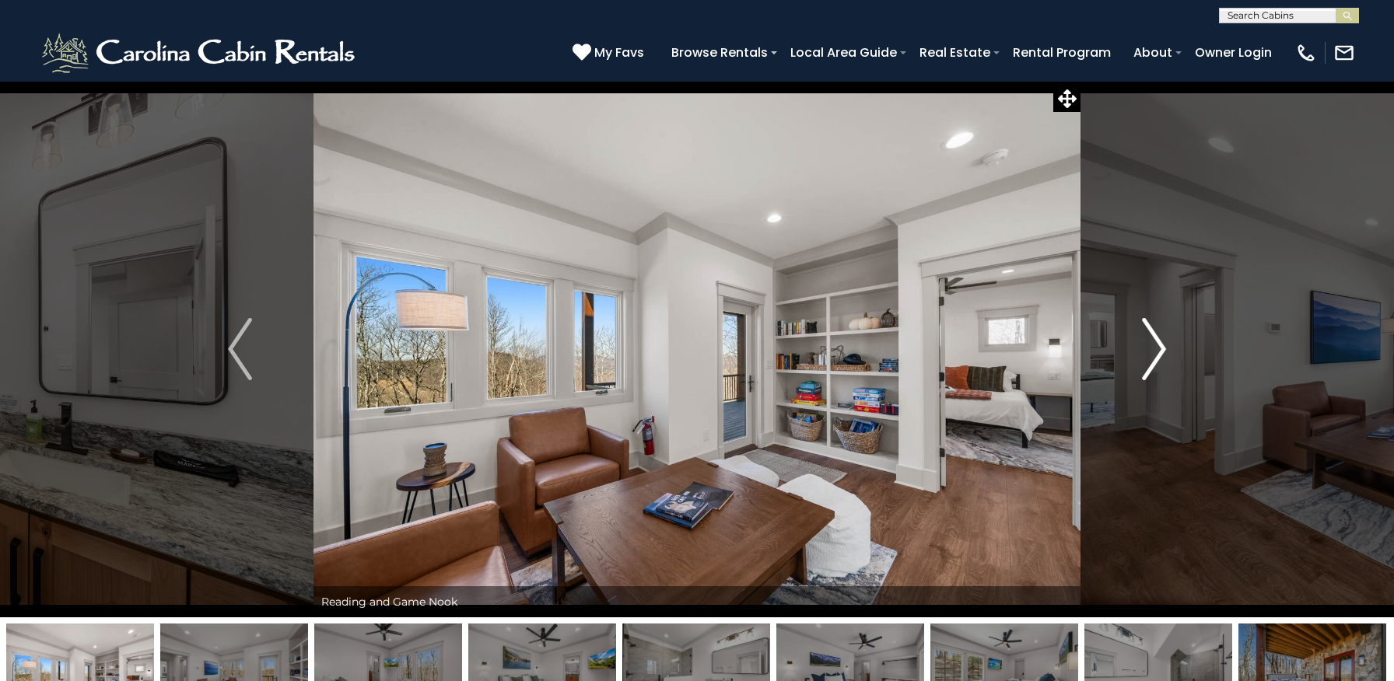
click at [1163, 344] on img "Next" at bounding box center [1153, 349] width 23 height 62
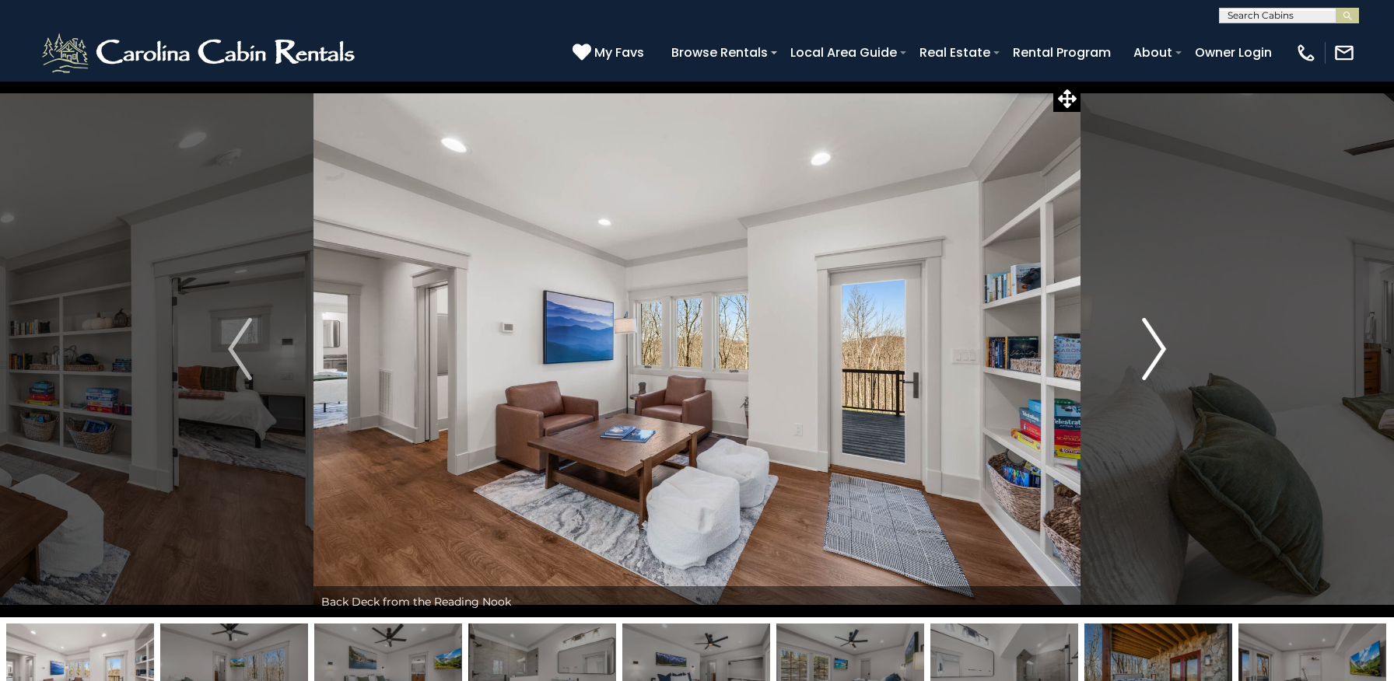
click at [1163, 344] on img "Next" at bounding box center [1153, 349] width 23 height 62
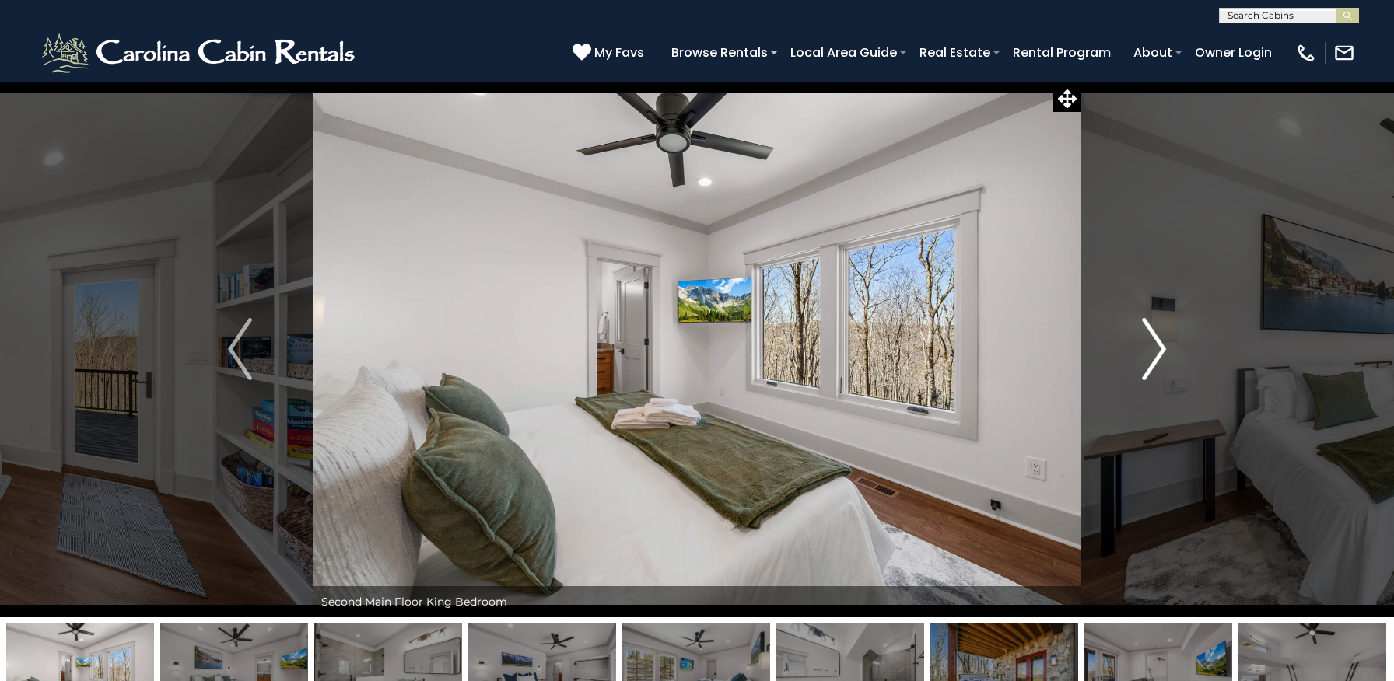
click at [1163, 344] on img "Next" at bounding box center [1153, 349] width 23 height 62
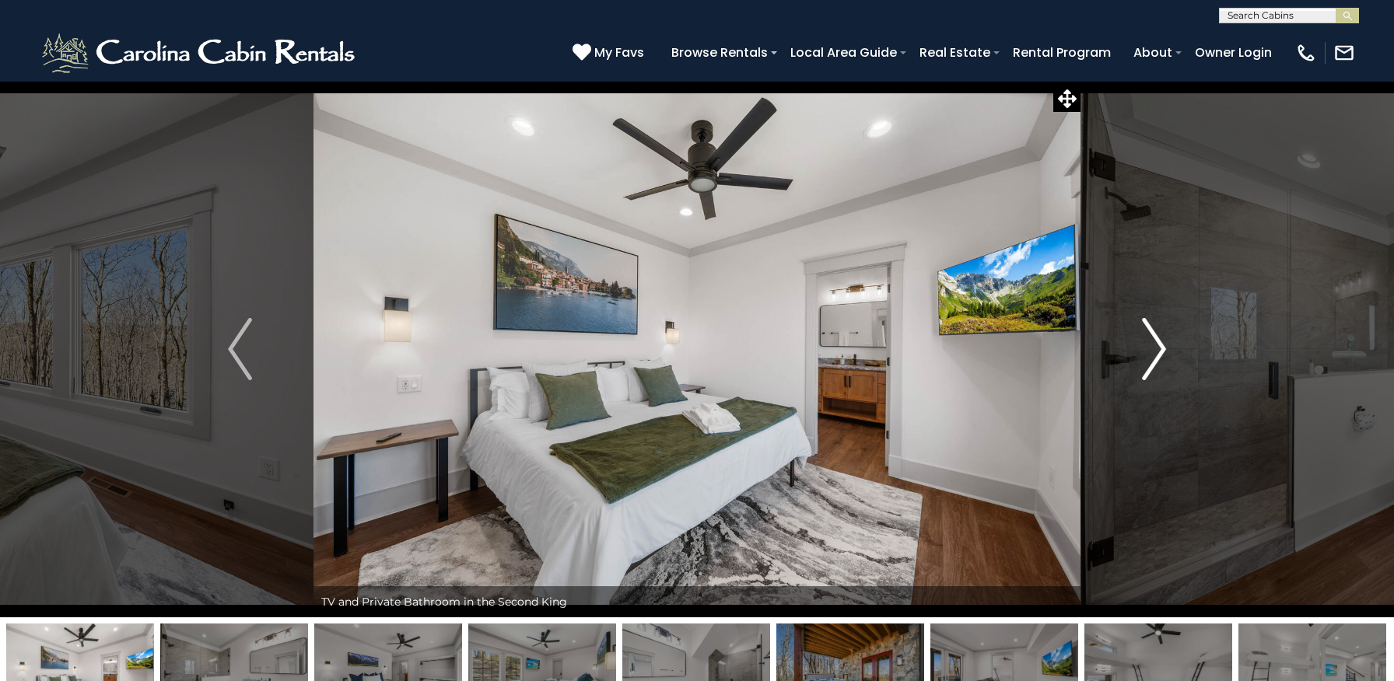
click at [1163, 340] on img "Next" at bounding box center [1153, 349] width 23 height 62
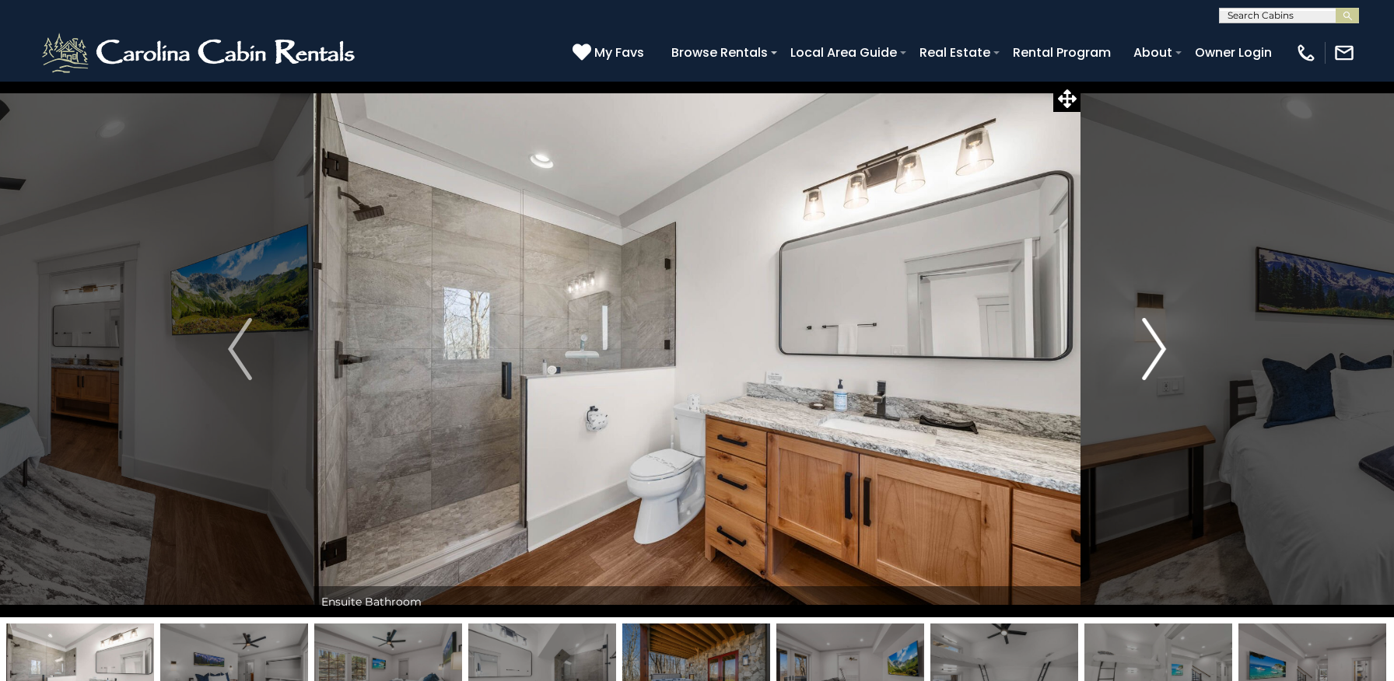
click at [1163, 345] on img "Next" at bounding box center [1153, 349] width 23 height 62
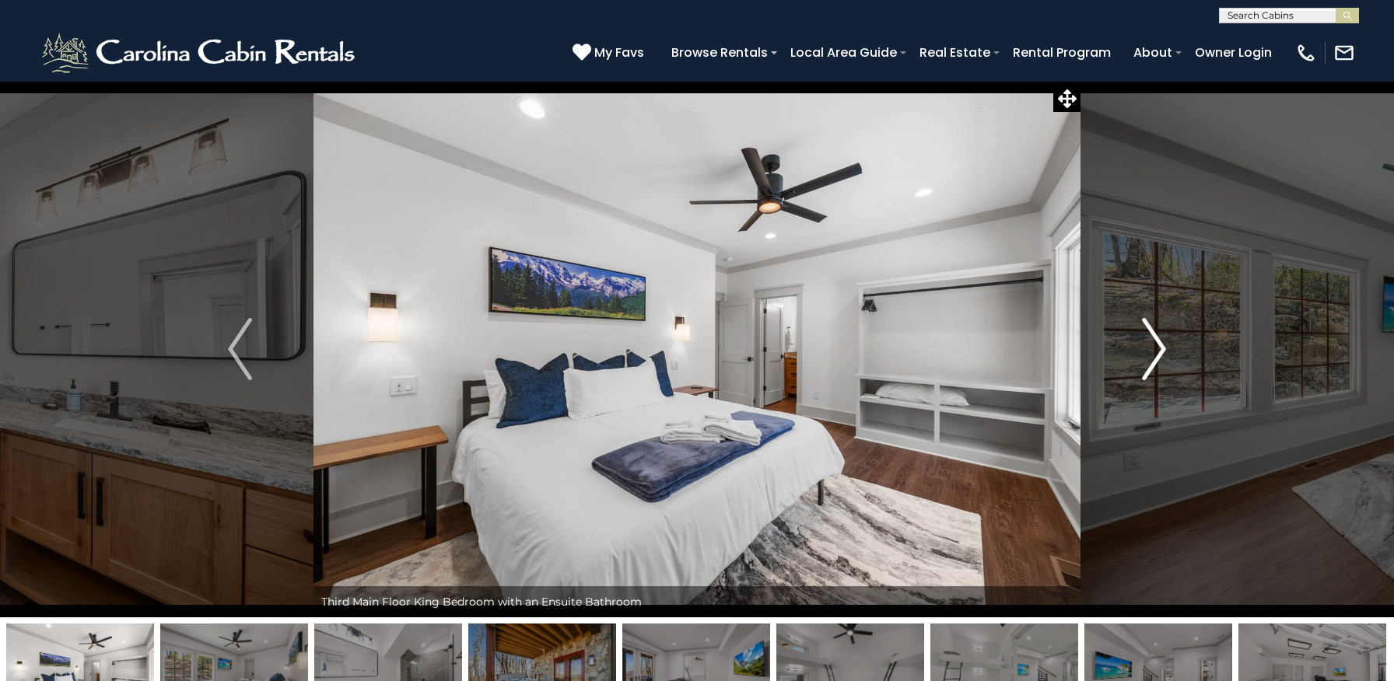
click at [1158, 352] on img "Next" at bounding box center [1153, 349] width 23 height 62
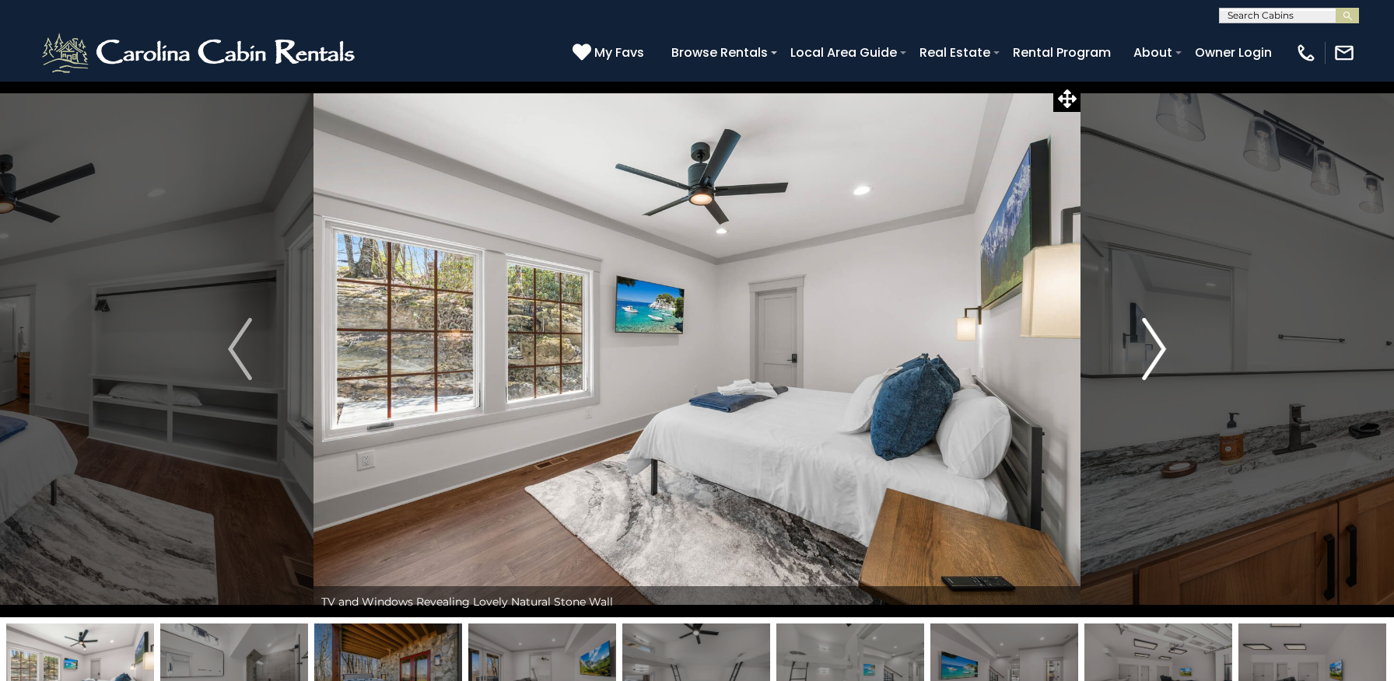
click at [1158, 352] on img "Next" at bounding box center [1153, 349] width 23 height 62
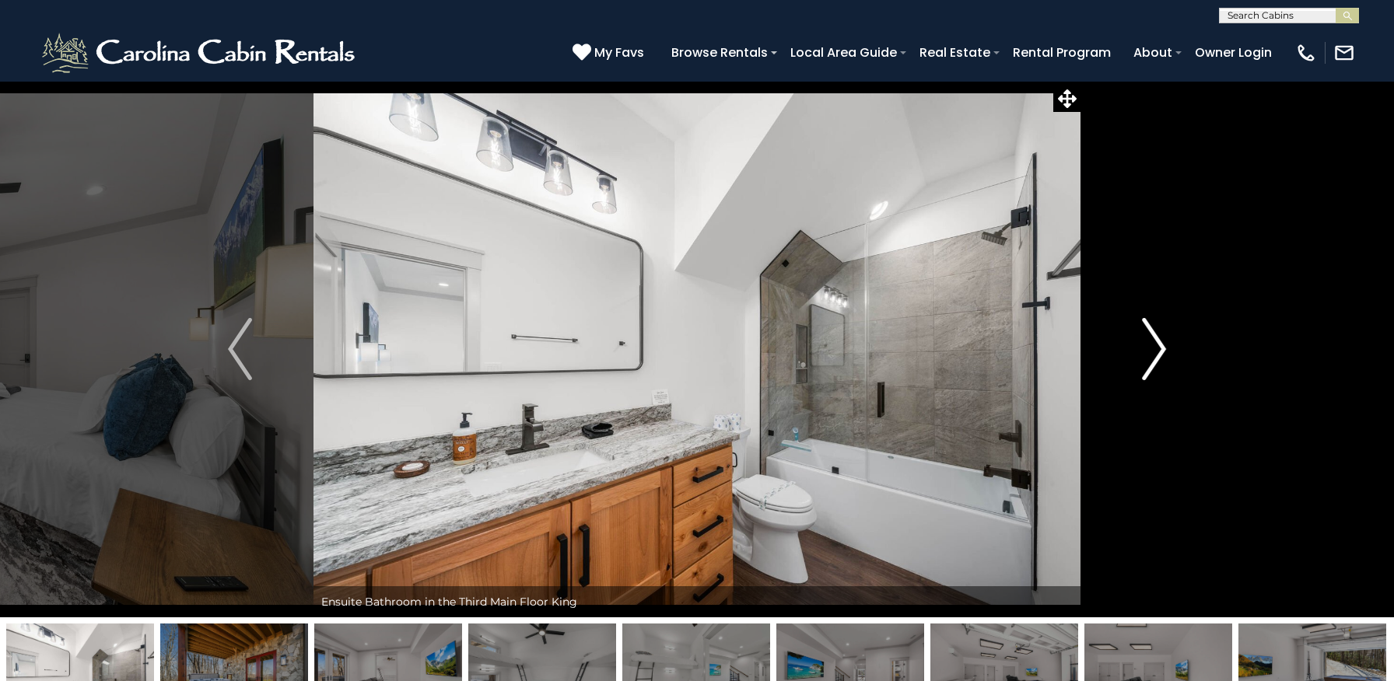
click at [1158, 352] on img "Next" at bounding box center [1153, 349] width 23 height 62
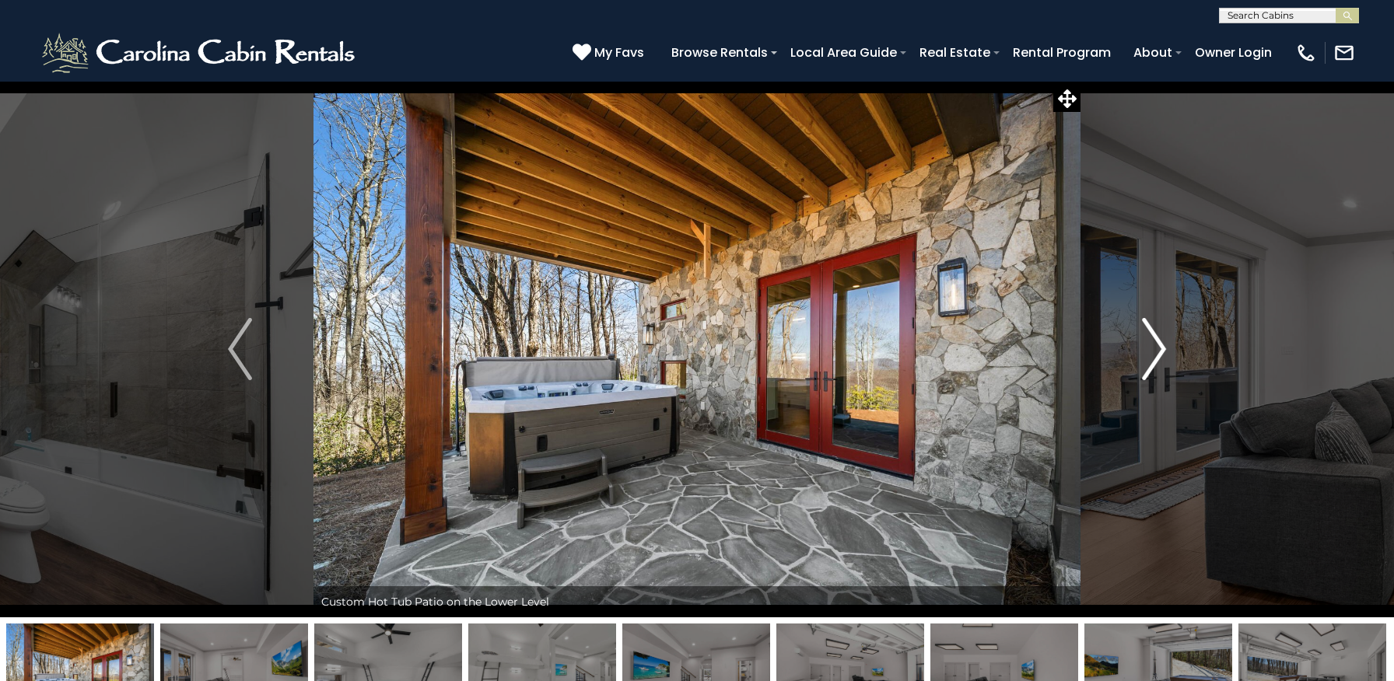
click at [1158, 352] on img "Next" at bounding box center [1153, 349] width 23 height 62
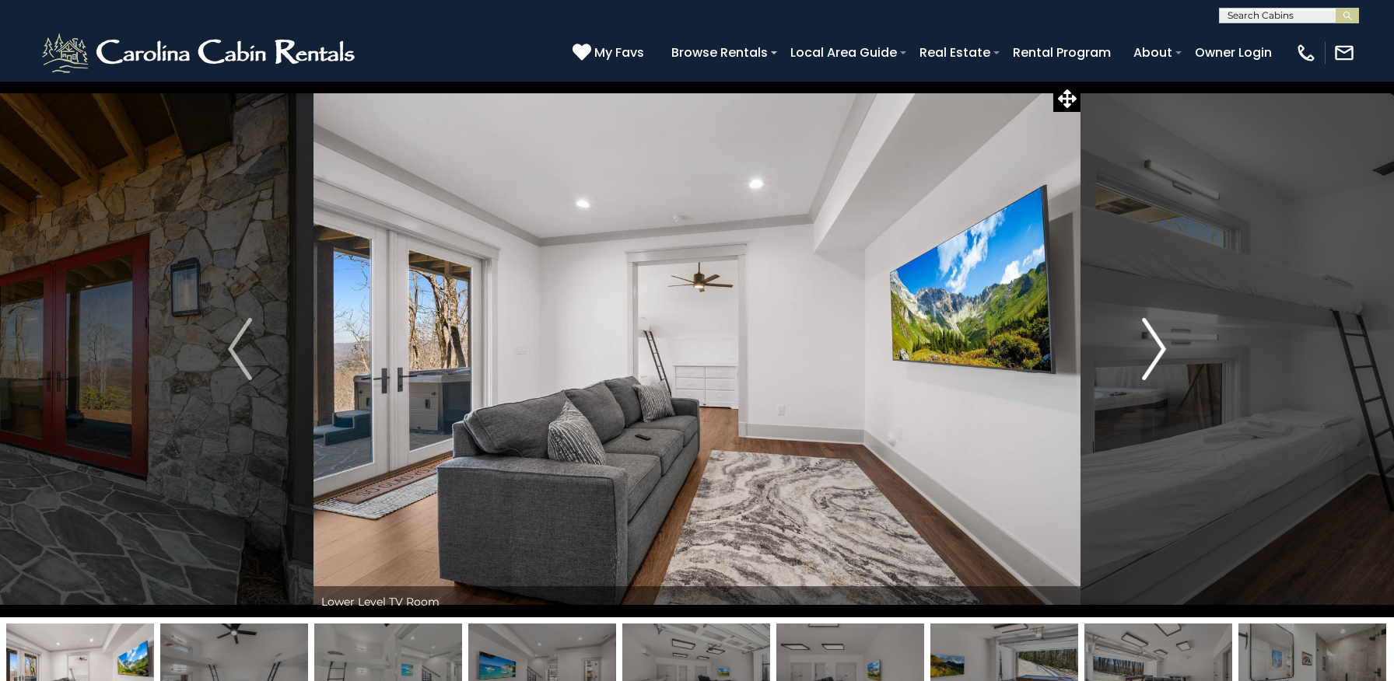
click at [1158, 352] on img "Next" at bounding box center [1153, 349] width 23 height 62
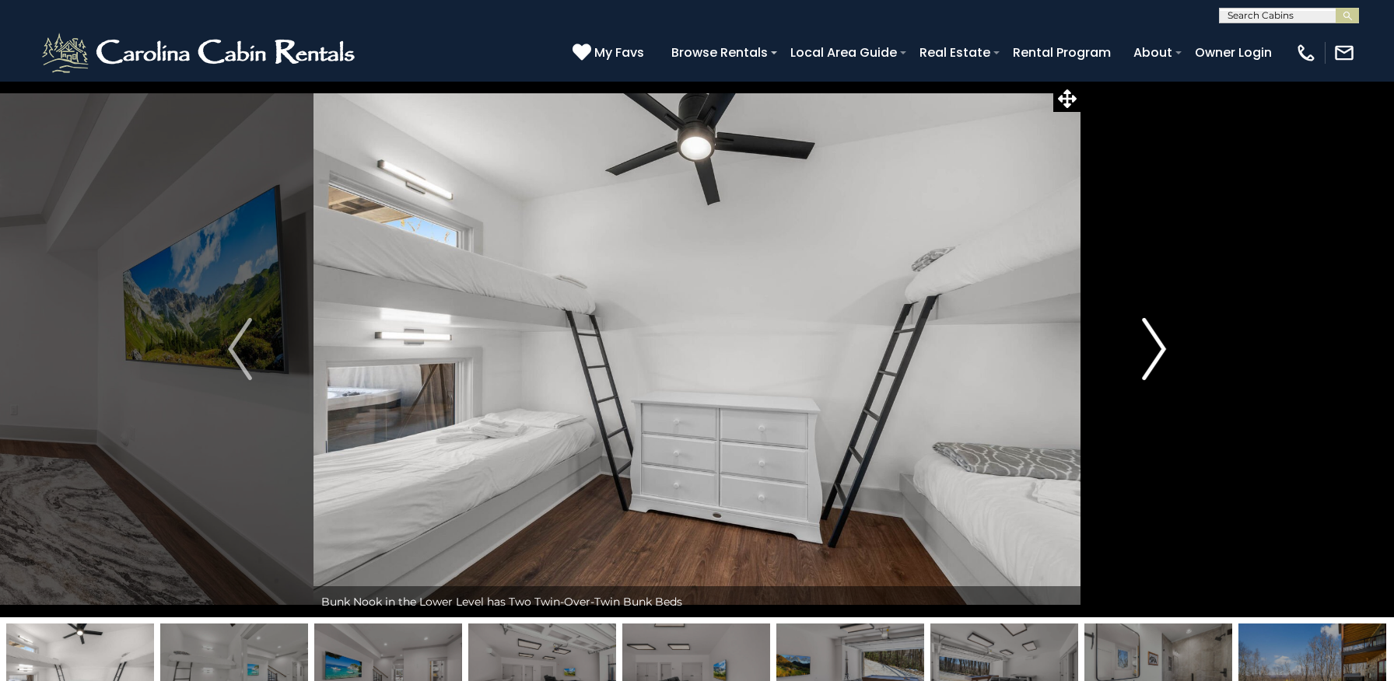
click at [1158, 352] on img "Next" at bounding box center [1153, 349] width 23 height 62
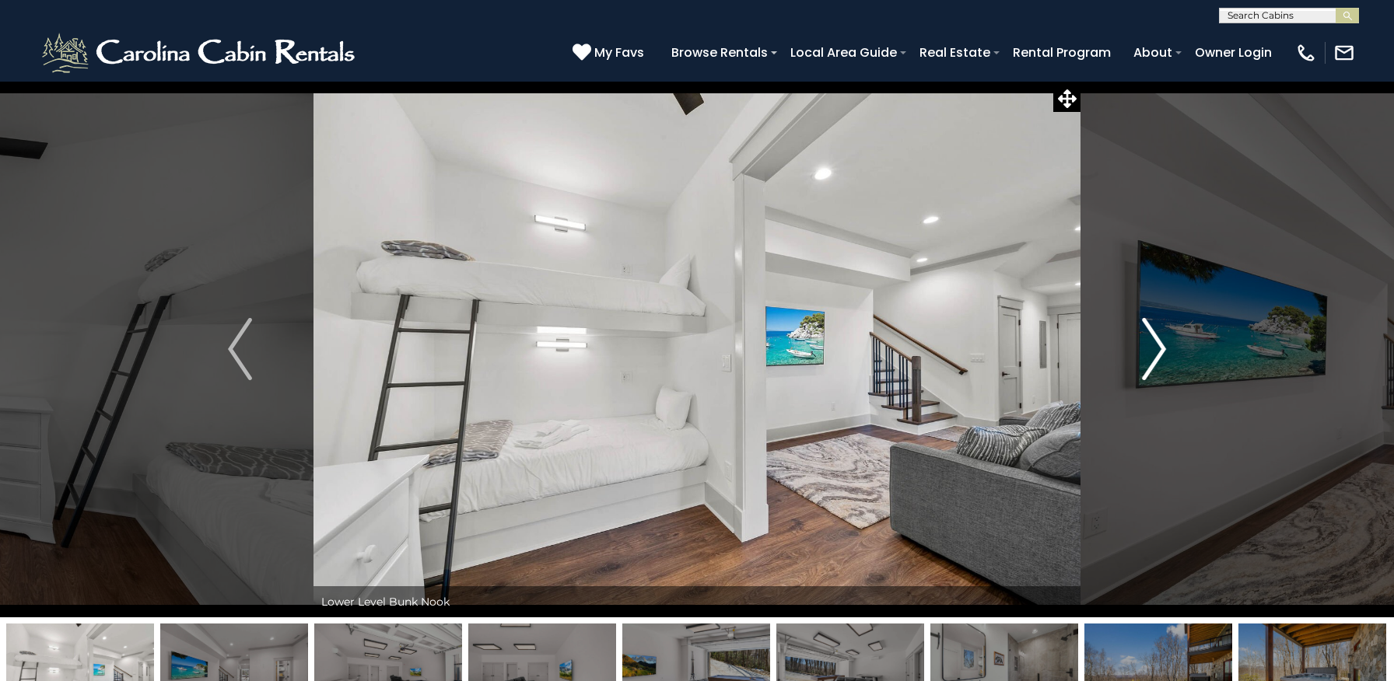
click at [1158, 352] on img "Next" at bounding box center [1153, 349] width 23 height 62
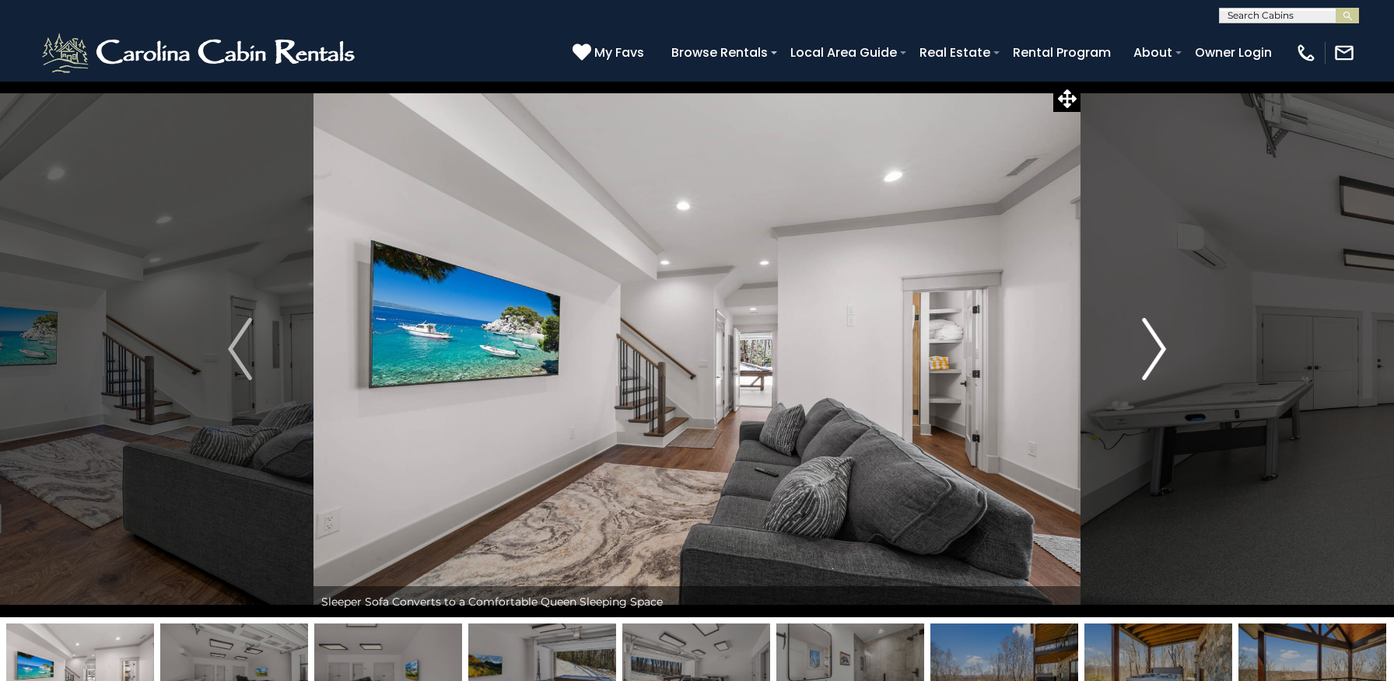
click at [1158, 352] on img "Next" at bounding box center [1153, 349] width 23 height 62
